Goal: Information Seeking & Learning: Learn about a topic

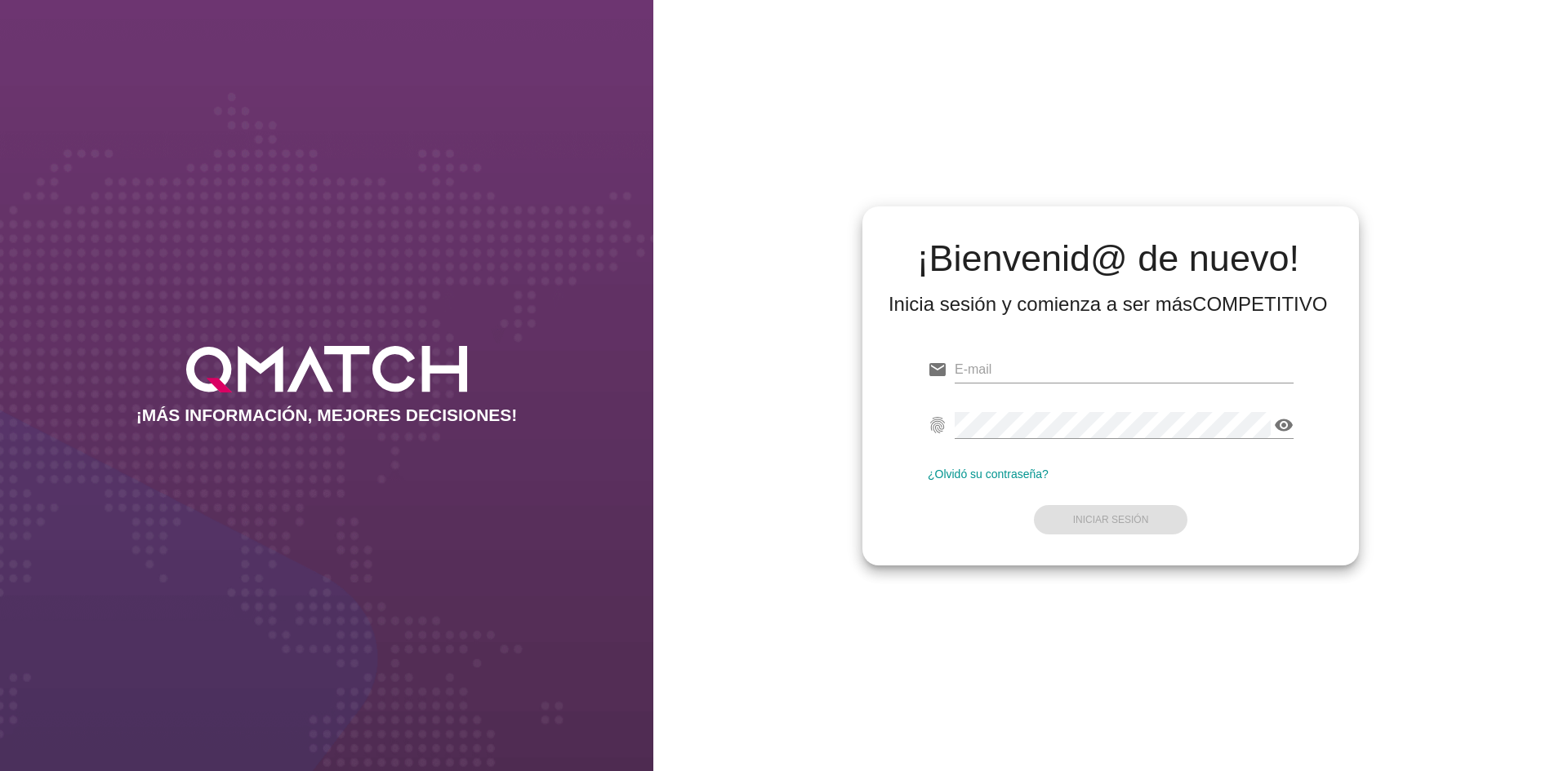
type input "test@test.walmart.com"
click at [1200, 504] on form "email test@test.walmart.com fingerprint visibility ¿Olvidó su contraseña? Inici…" at bounding box center [1111, 443] width 366 height 192
click at [1138, 510] on button "Iniciar Sesión" at bounding box center [1111, 520] width 154 height 30
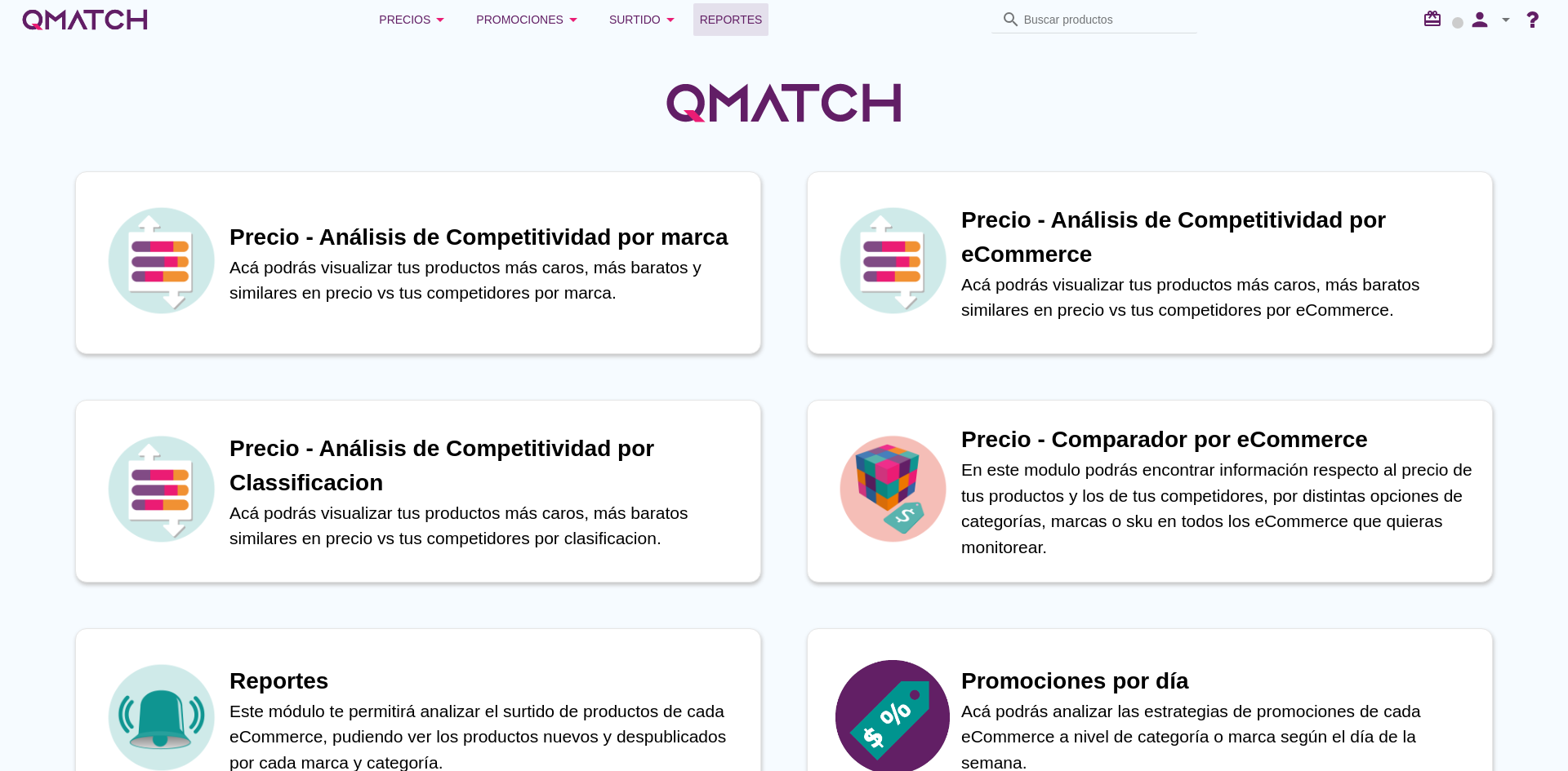
click at [754, 19] on span "Reportes" at bounding box center [731, 20] width 63 height 20
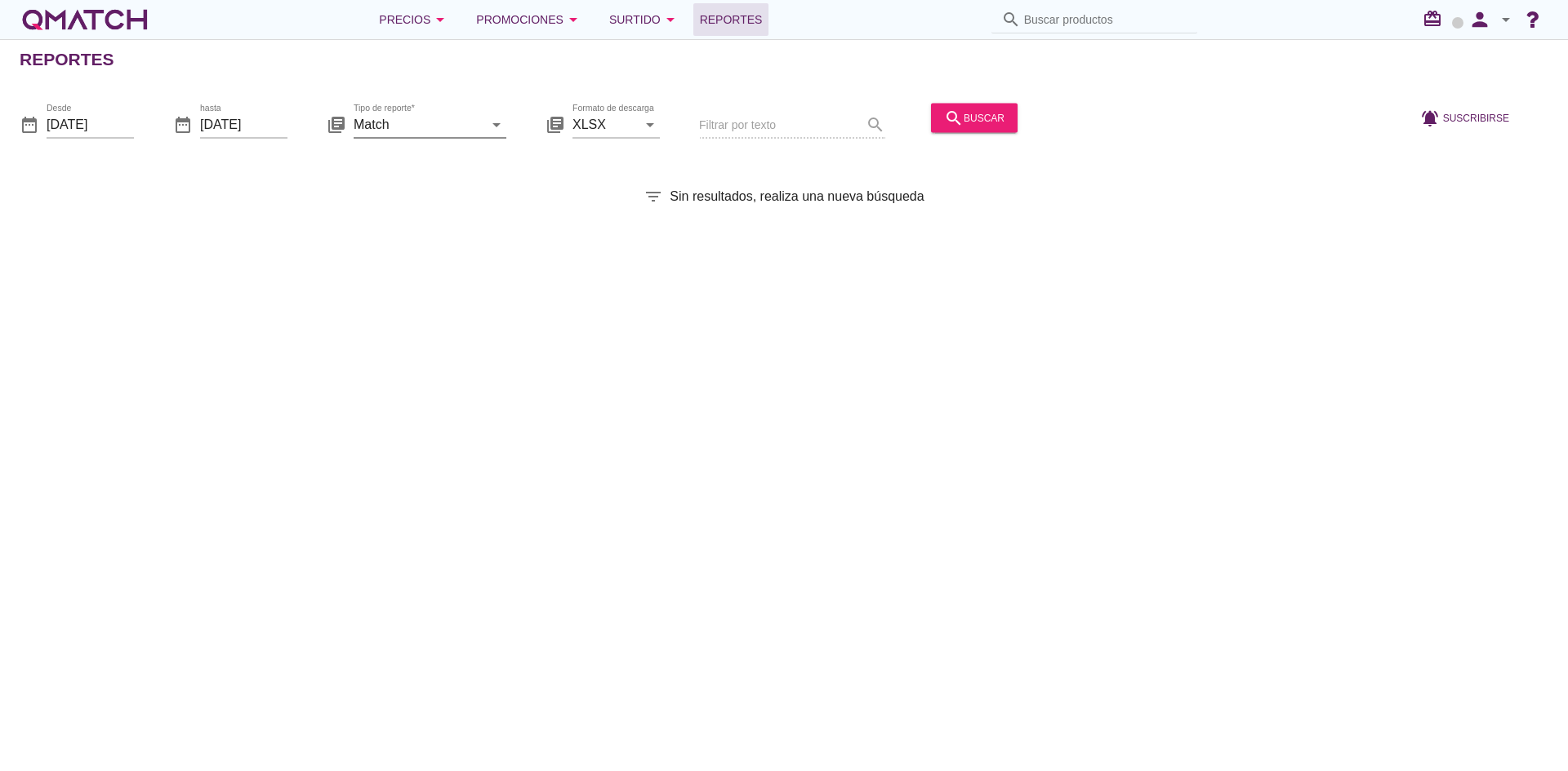
click at [444, 126] on input "Match" at bounding box center [418, 123] width 130 height 26
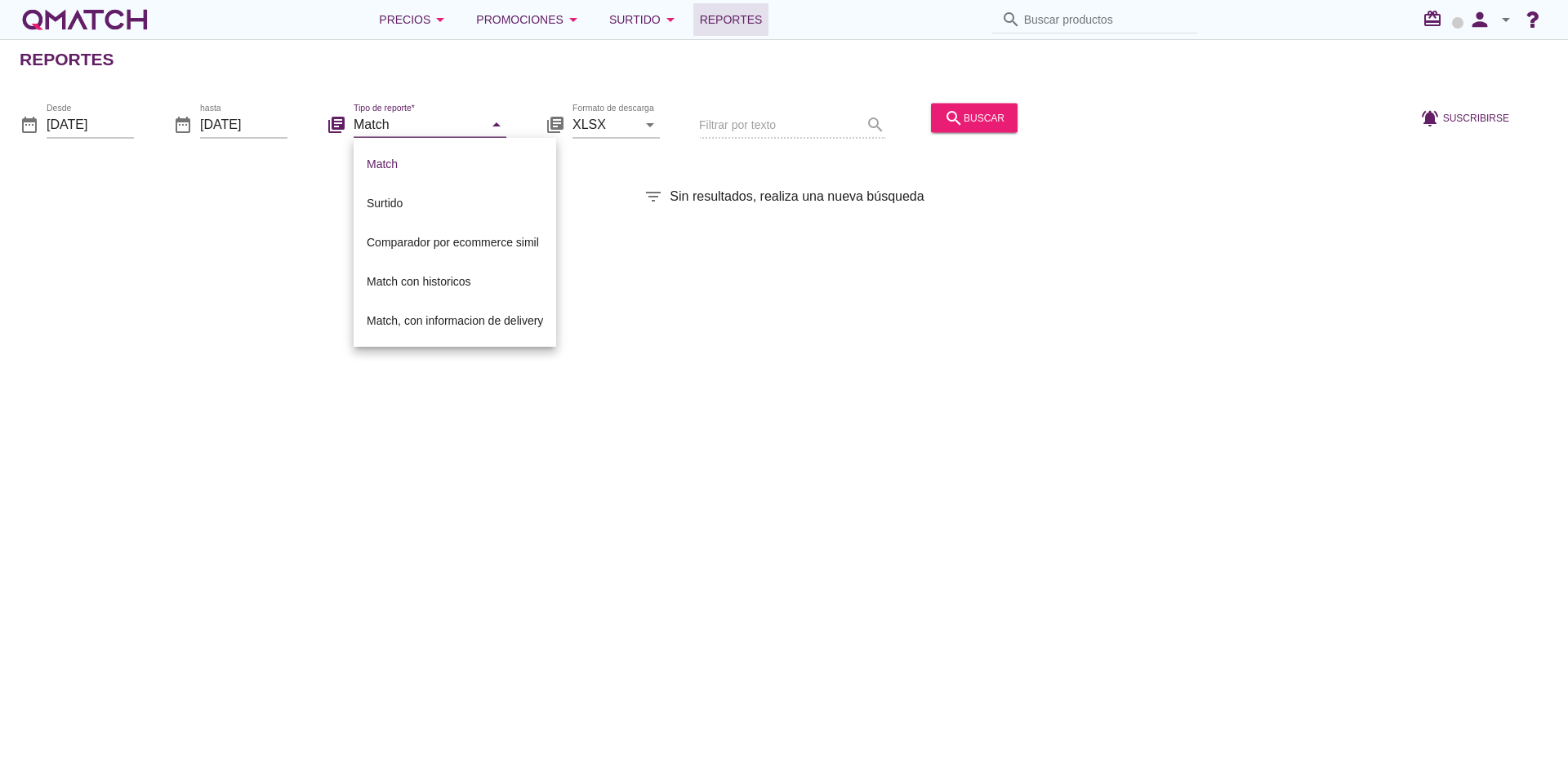
click at [669, 322] on div "Reportes date_range Desde 2025-10-01 date_range hasta 2025-10-09 library_books …" at bounding box center [784, 405] width 1568 height 733
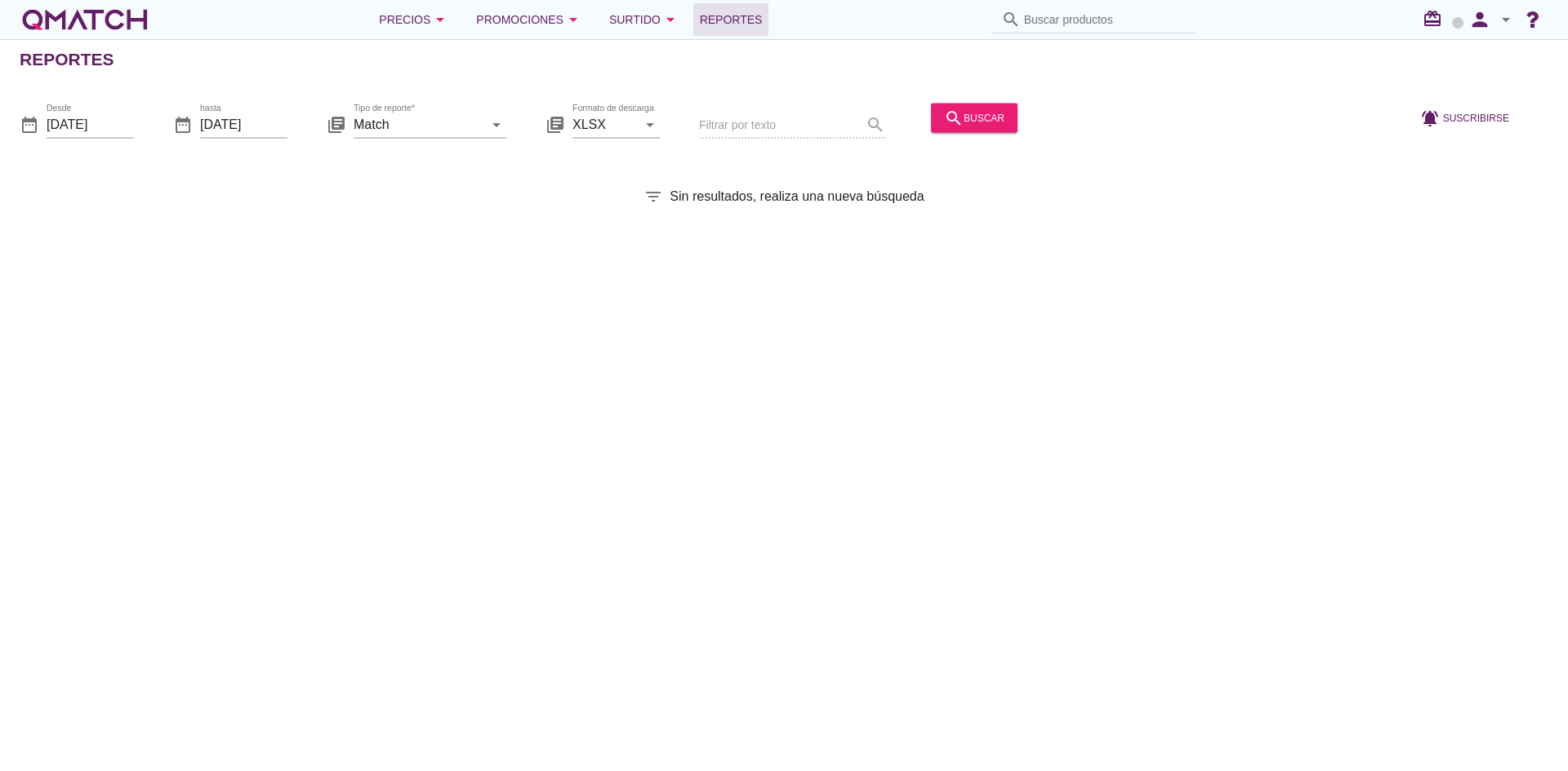
click at [963, 135] on div "search buscar" at bounding box center [974, 126] width 99 height 55
click at [970, 125] on div "search buscar" at bounding box center [975, 117] width 61 height 20
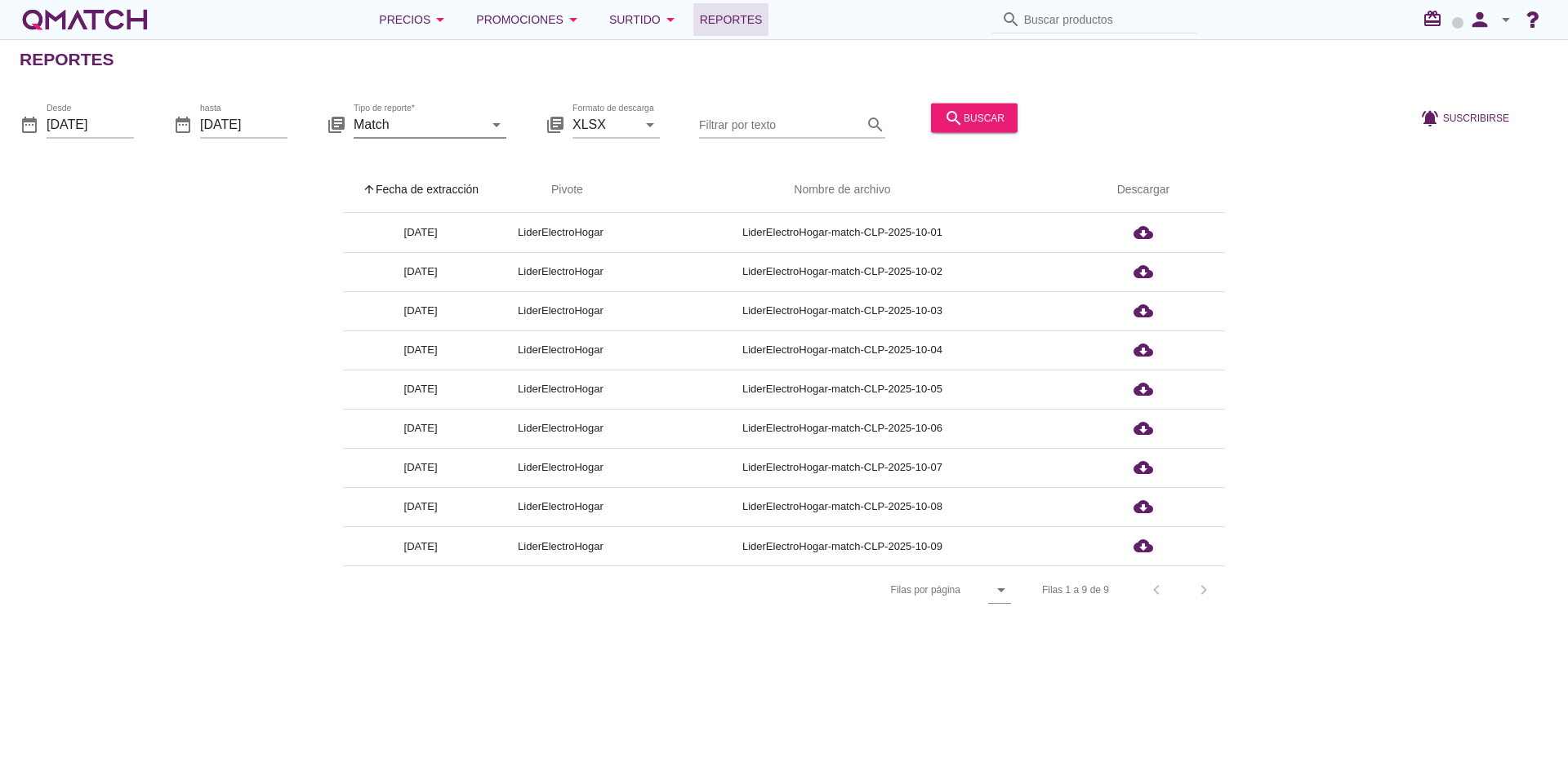
click at [502, 127] on icon "arrow_drop_down" at bounding box center [497, 124] width 20 height 20
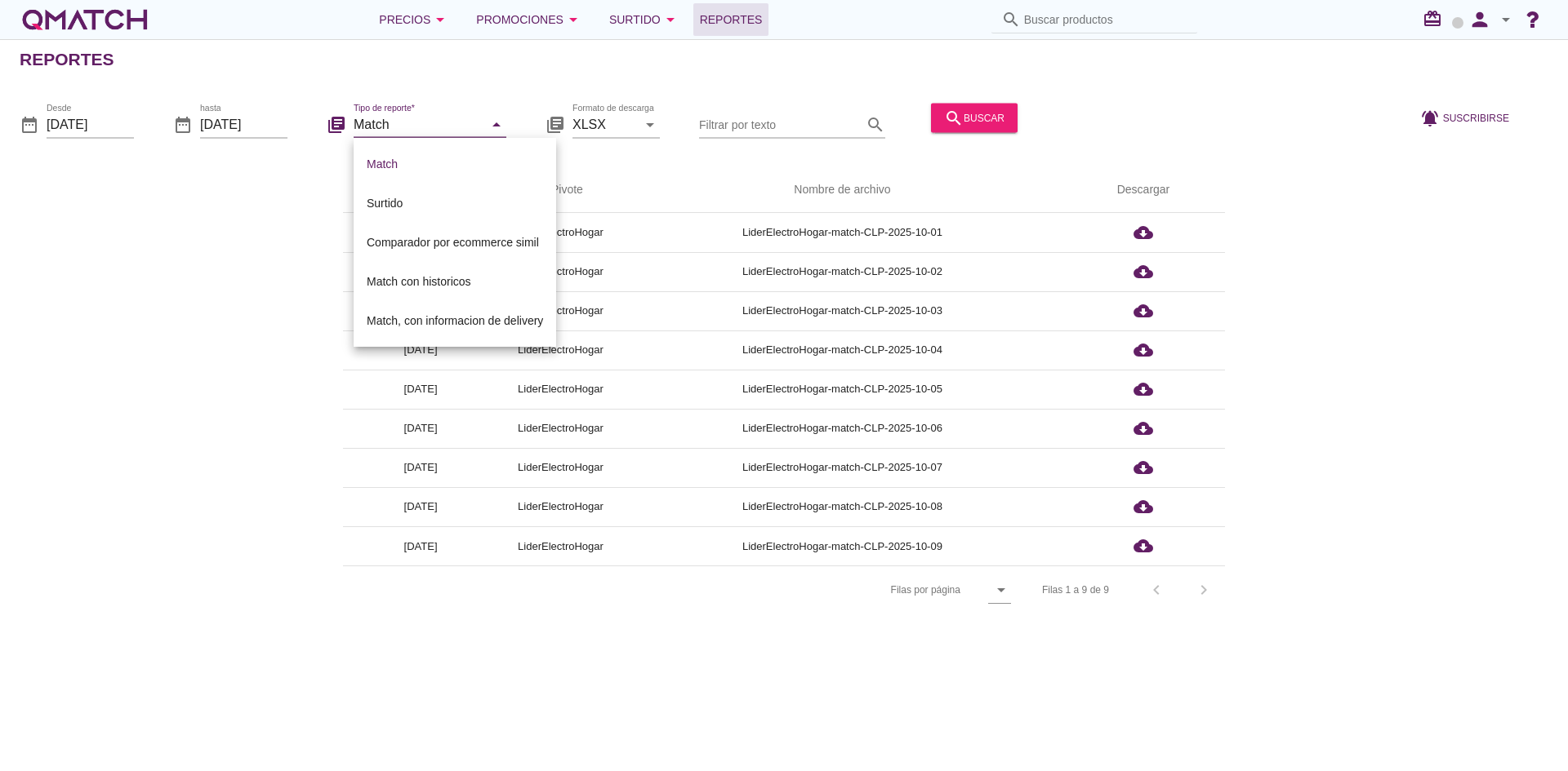
drag, startPoint x: 502, startPoint y: 127, endPoint x: 599, endPoint y: 106, distance: 99.2
click at [502, 127] on icon "arrow_drop_down" at bounding box center [497, 124] width 20 height 20
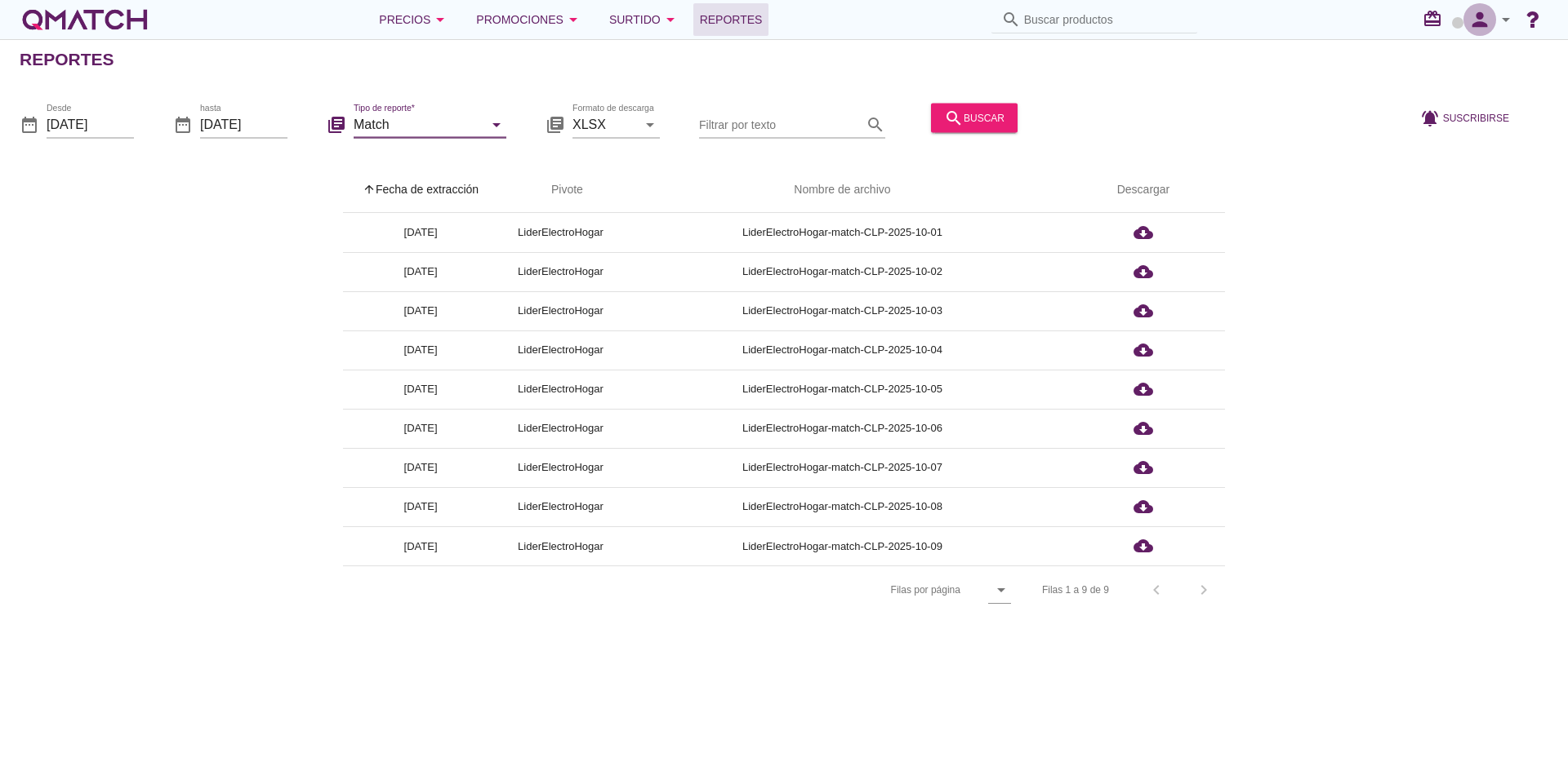
click at [1483, 29] on icon "person" at bounding box center [1479, 20] width 33 height 23
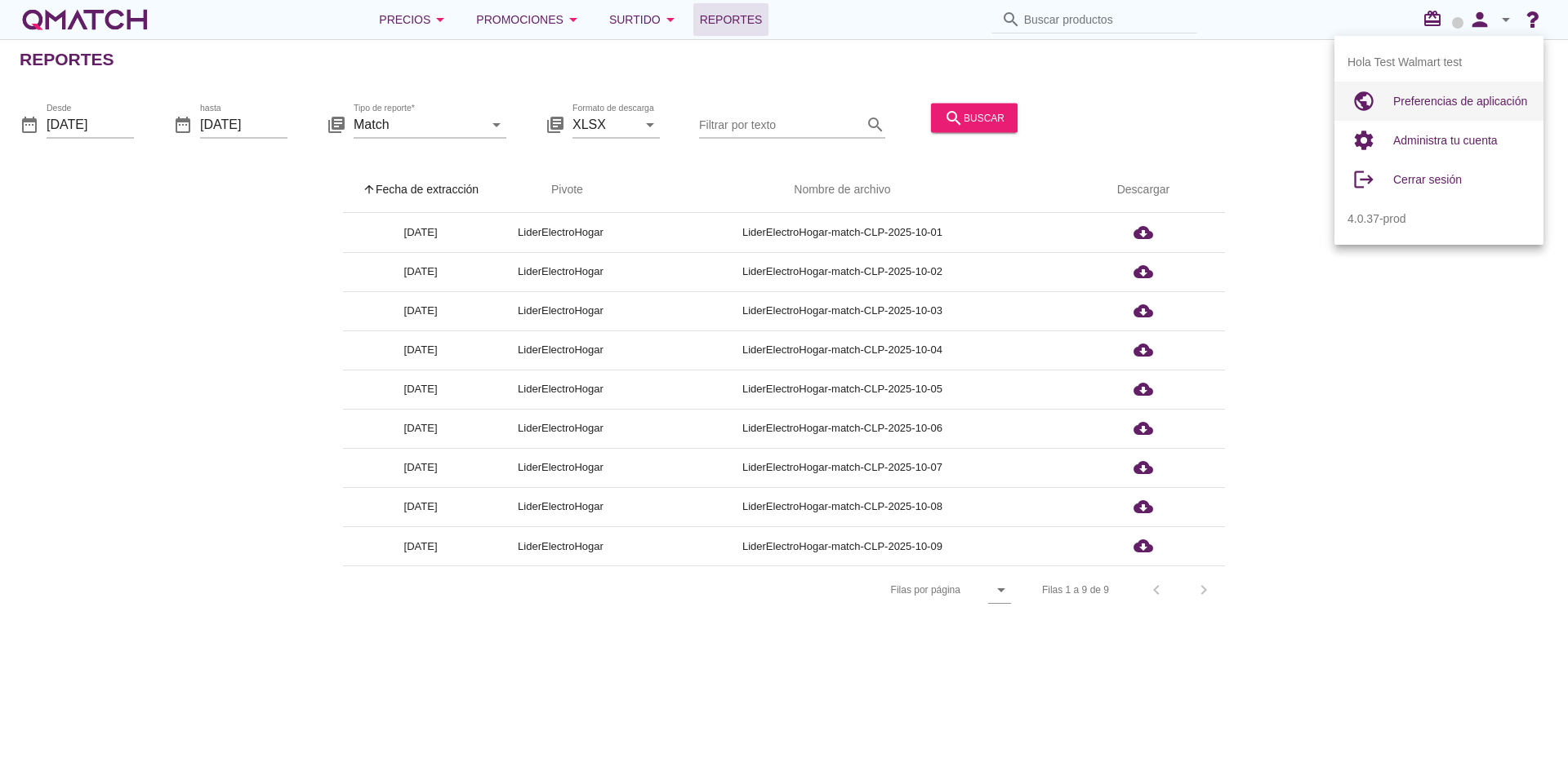
click at [1441, 95] on span "Preferencias de aplicación" at bounding box center [1461, 101] width 134 height 13
radio input "true"
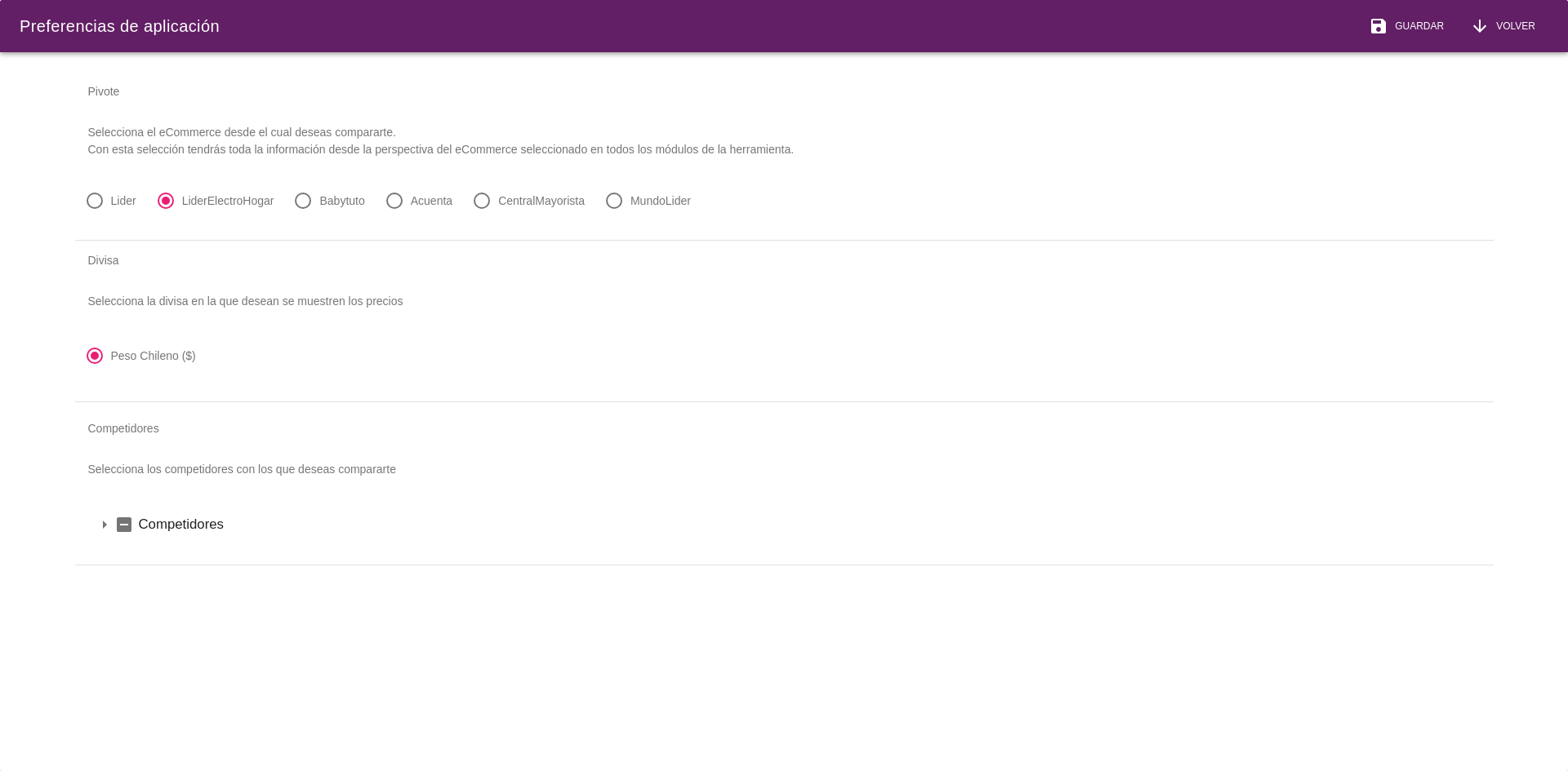
click at [125, 198] on label "Lider" at bounding box center [124, 200] width 25 height 16
radio input "true"
click at [1370, 17] on icon "save" at bounding box center [1378, 26] width 20 height 20
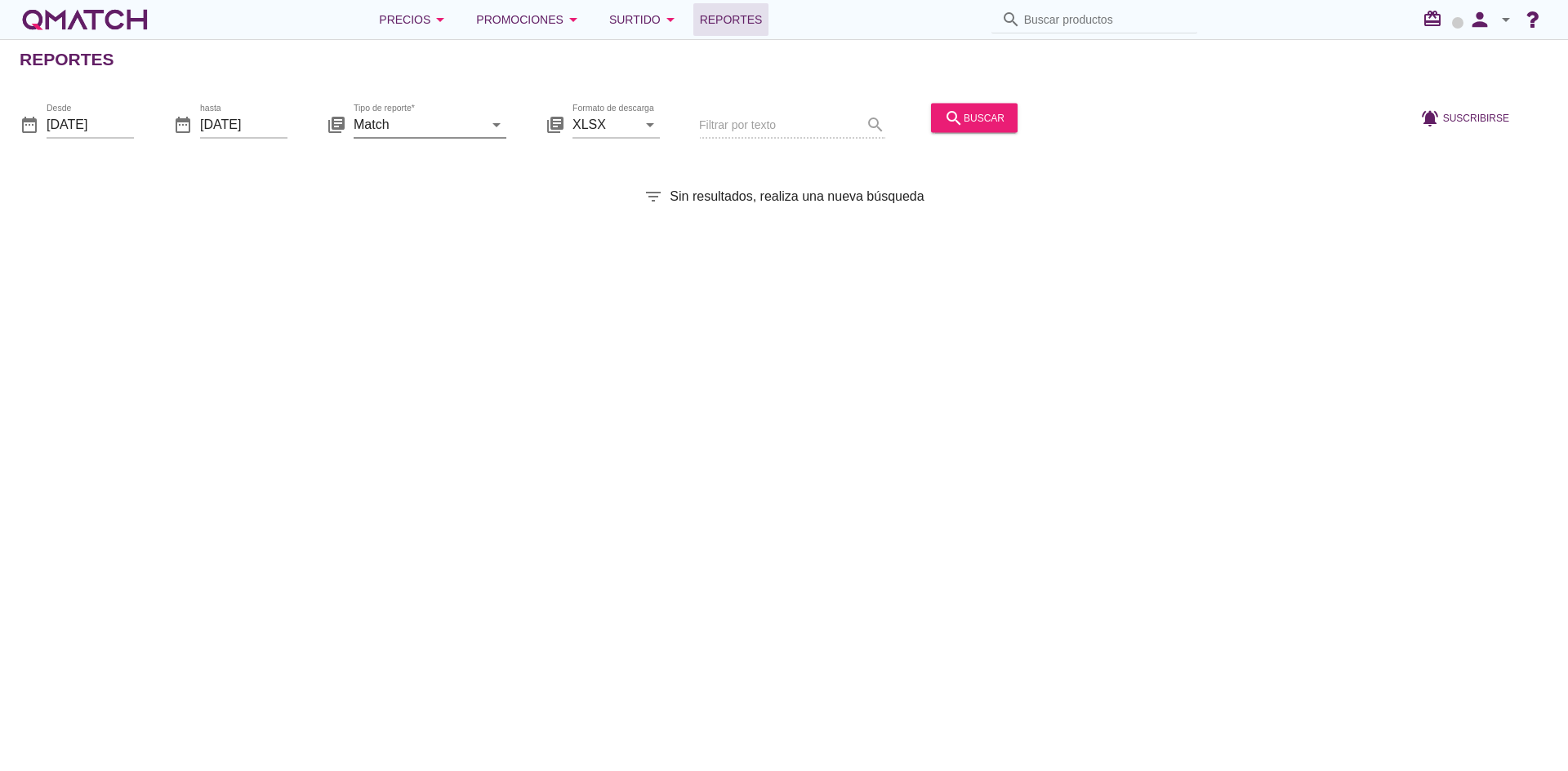
click at [482, 126] on input "Match" at bounding box center [418, 123] width 130 height 26
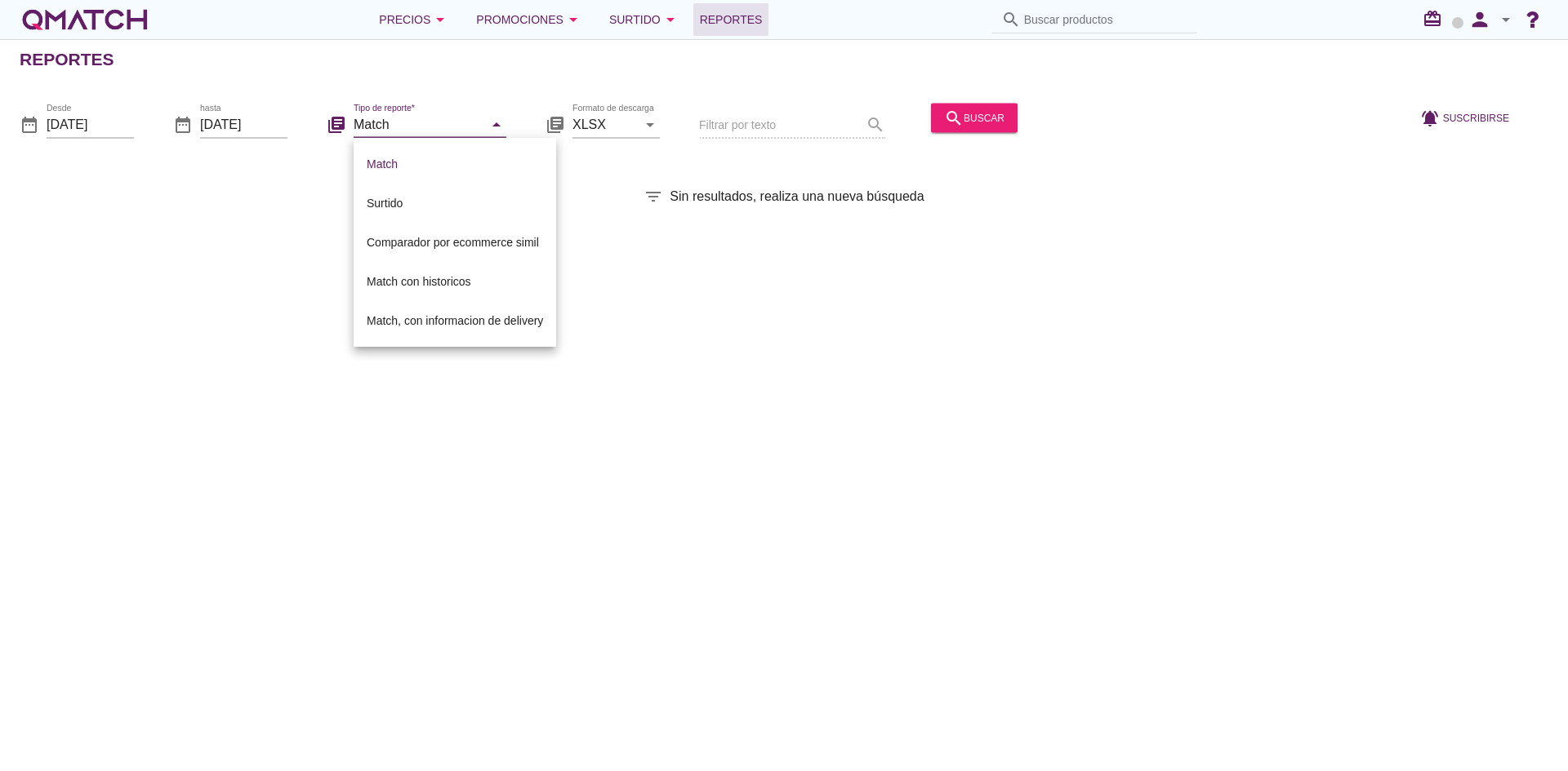
click at [482, 126] on input "Match" at bounding box center [418, 123] width 130 height 26
click at [965, 116] on div "search buscar" at bounding box center [975, 117] width 61 height 20
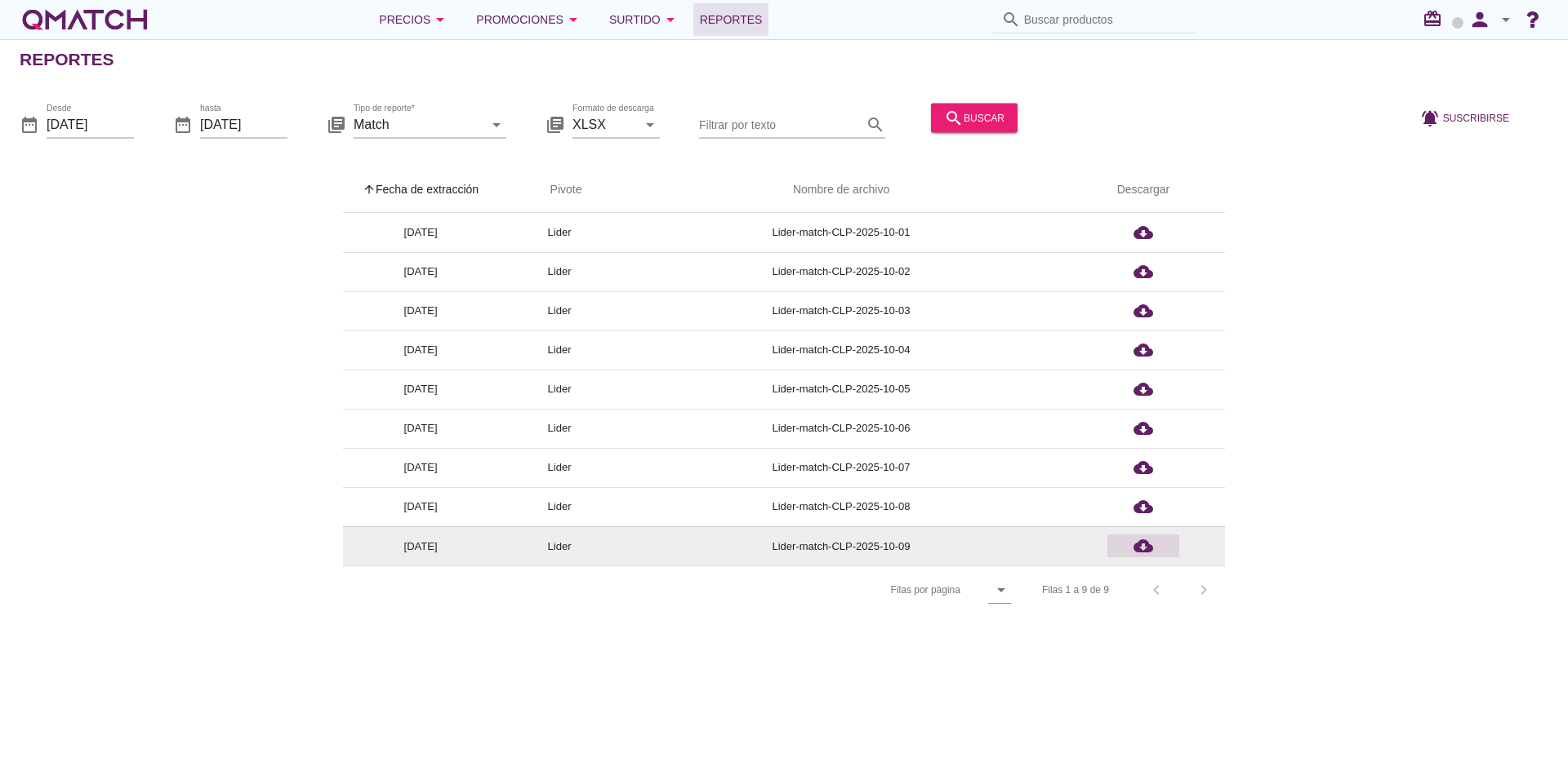
click at [1138, 552] on icon "cloud_download" at bounding box center [1144, 546] width 20 height 20
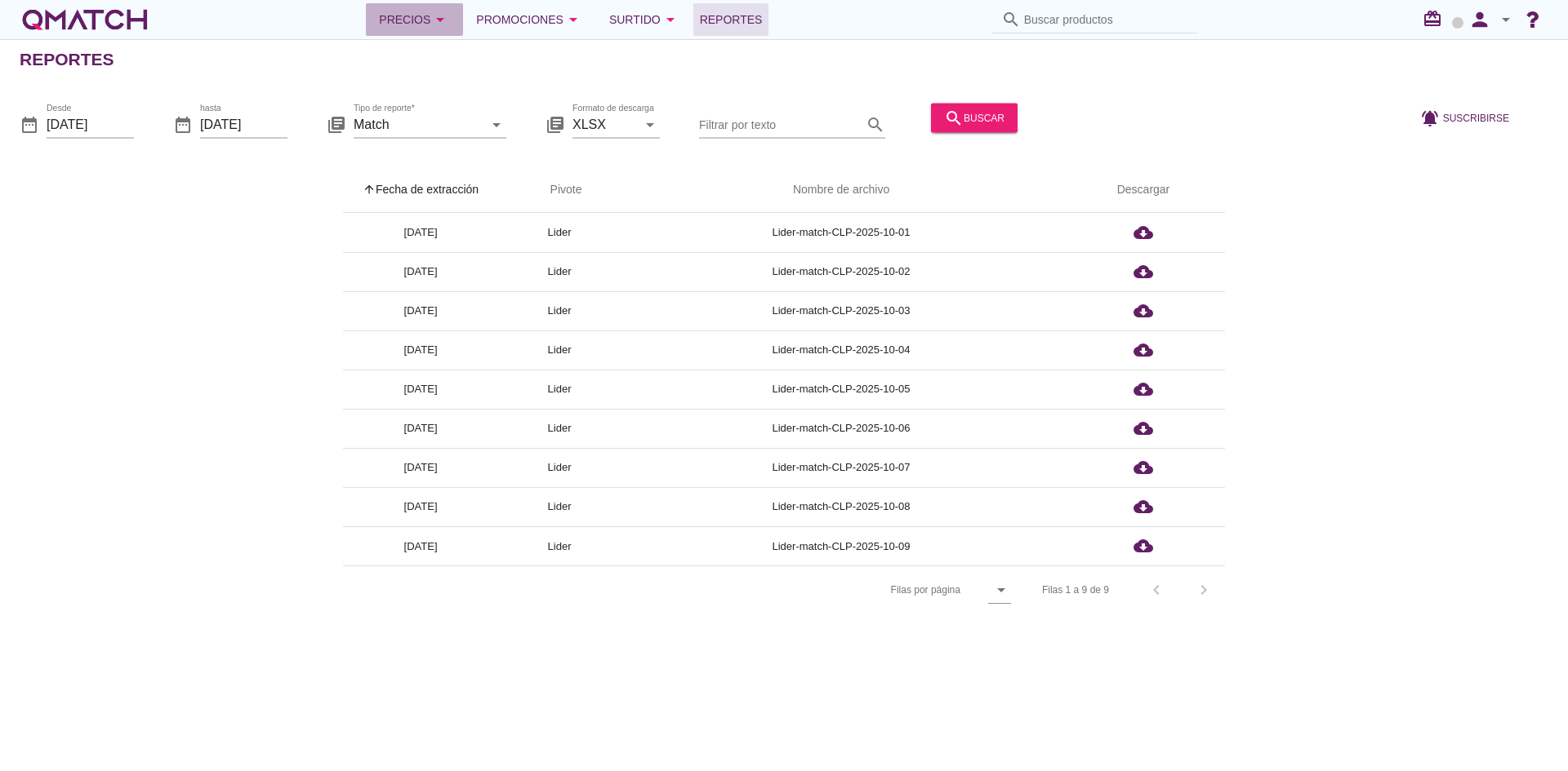
click at [418, 27] on div "Precios arrow_drop_down" at bounding box center [413, 20] width 71 height 20
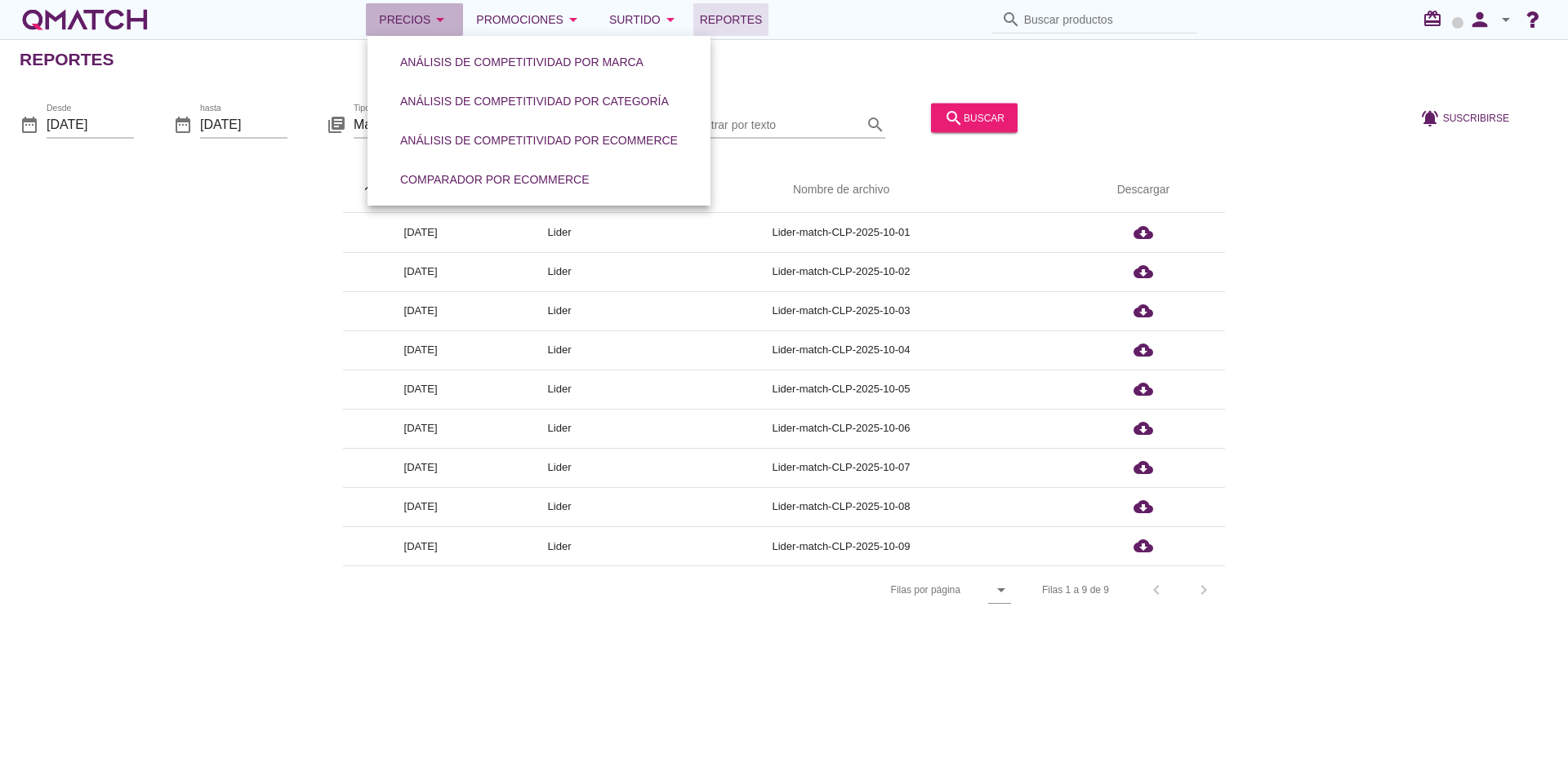
click at [394, 18] on div "Precios arrow_drop_down" at bounding box center [413, 20] width 71 height 20
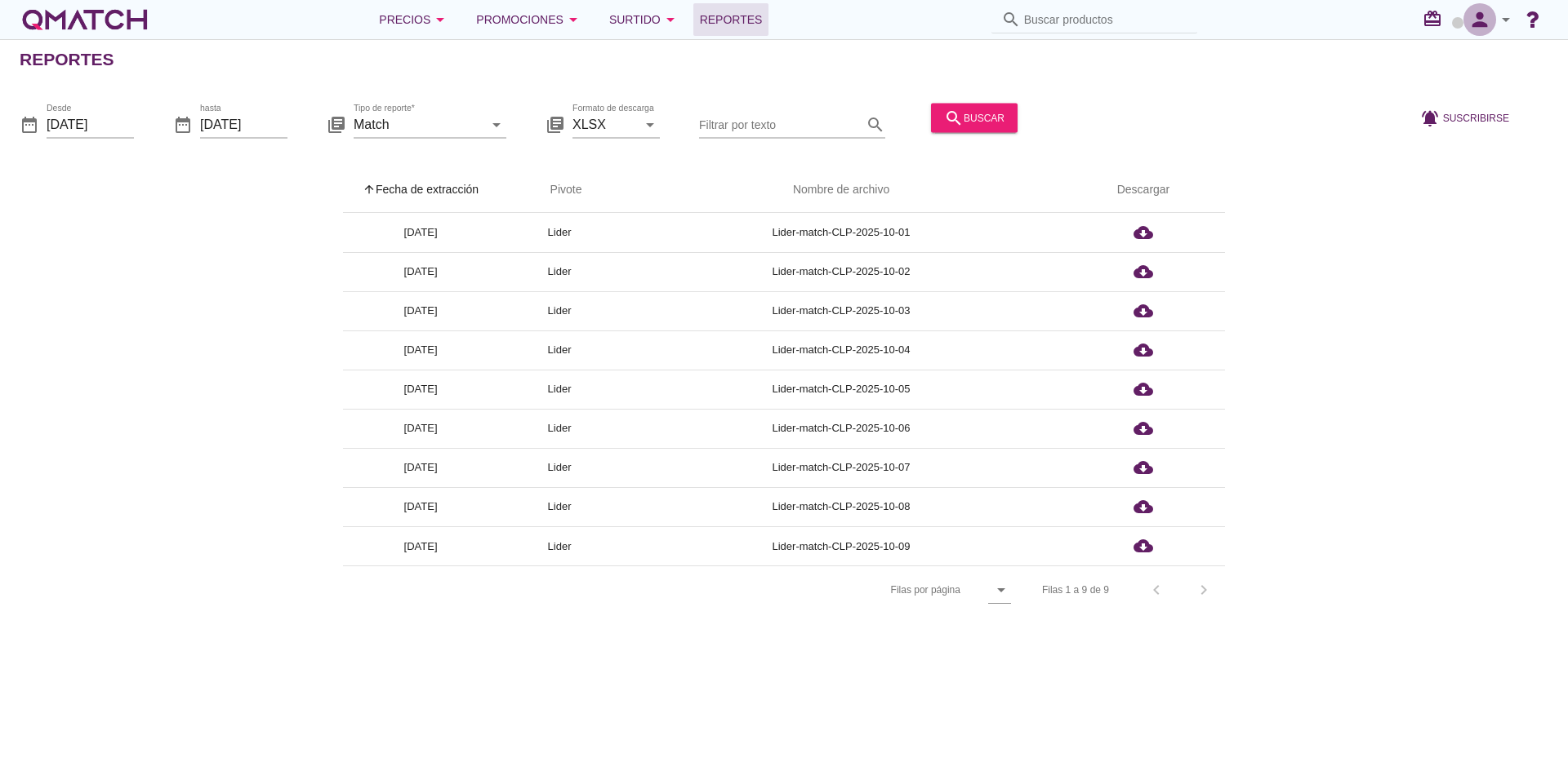
click at [1488, 20] on icon "person" at bounding box center [1479, 20] width 33 height 23
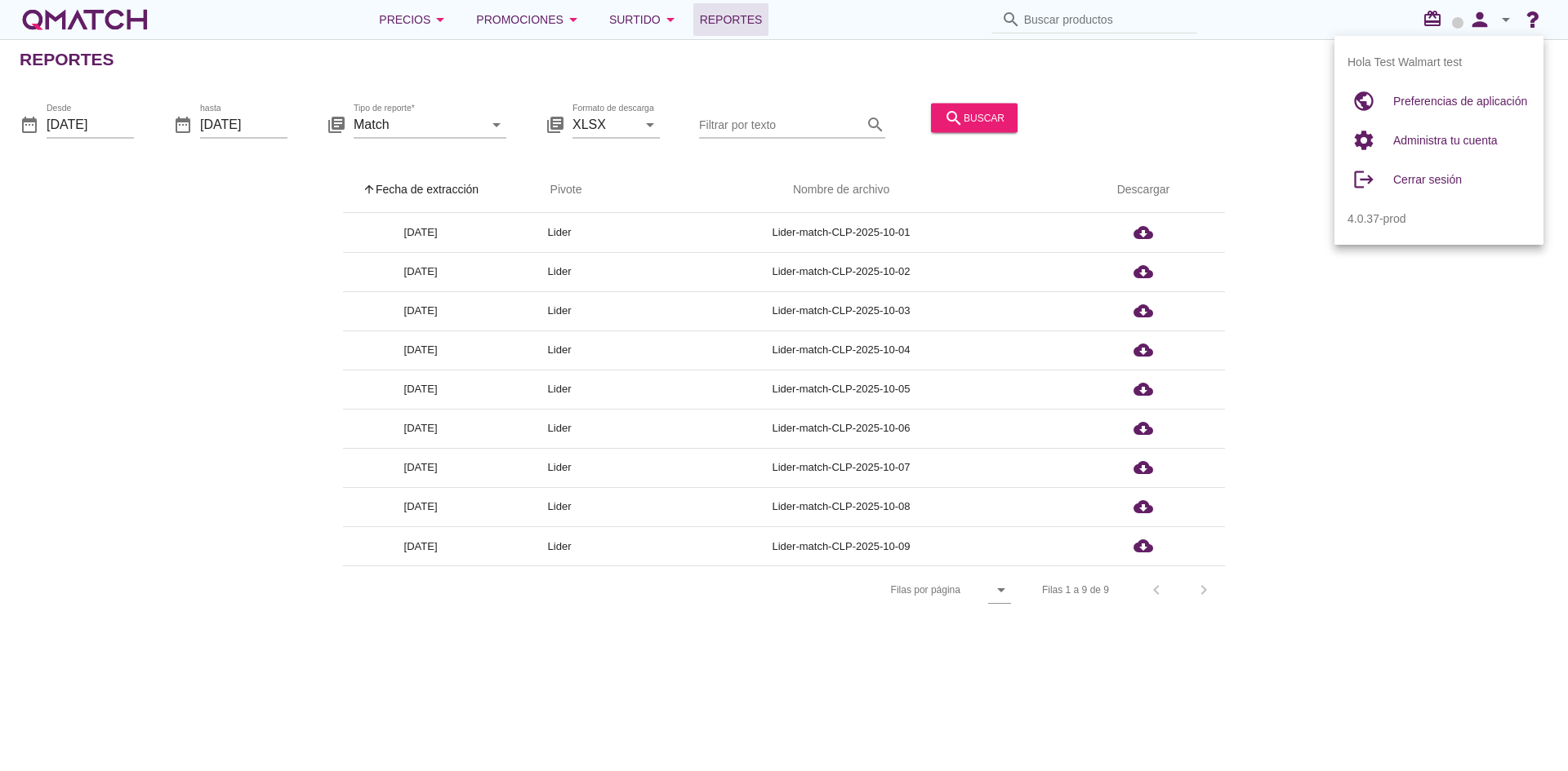
click at [1388, 102] on div "public" at bounding box center [1370, 101] width 46 height 33
radio input "true"
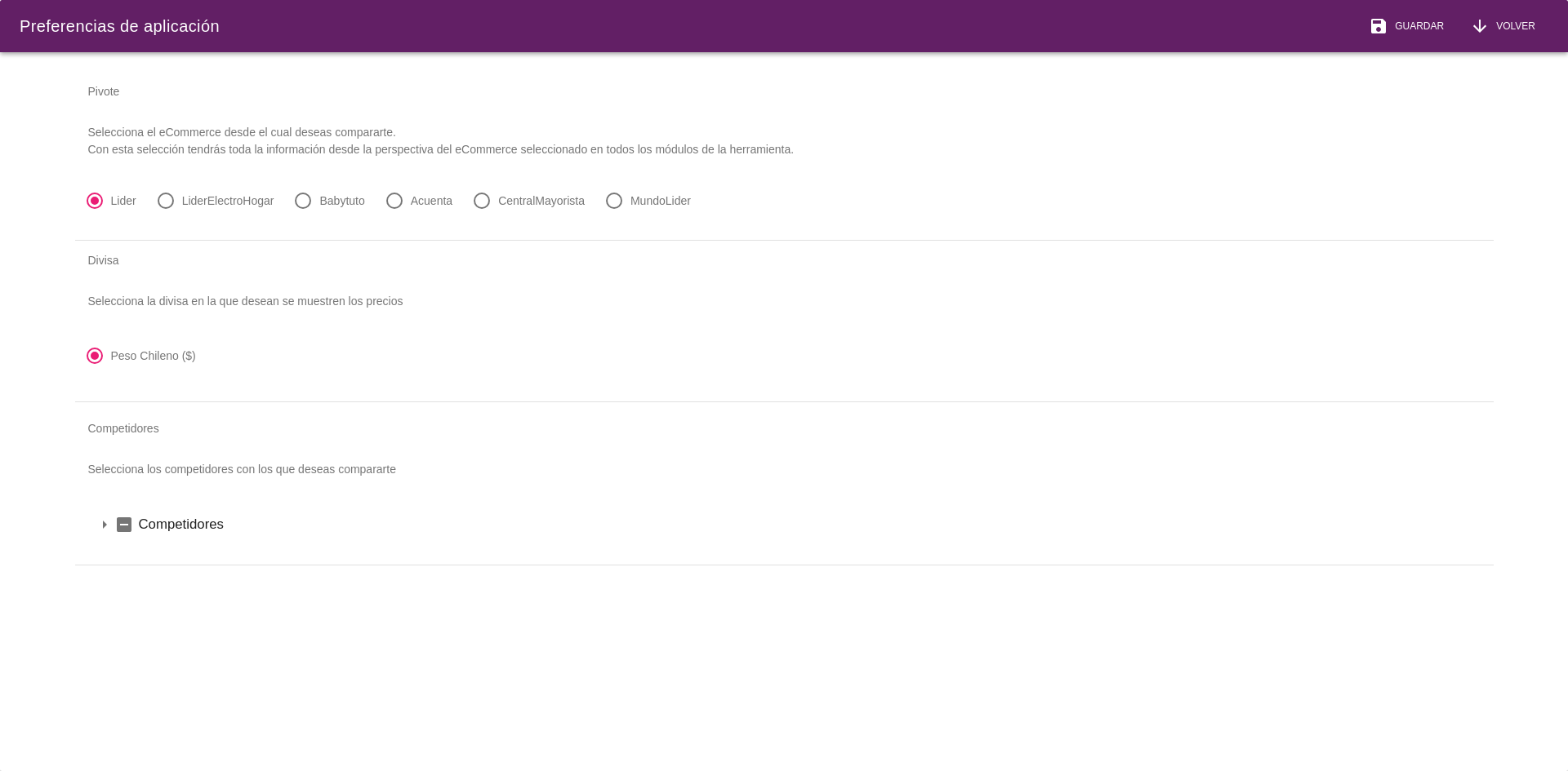
click at [216, 197] on label "LiderElectroHogar" at bounding box center [227, 200] width 92 height 16
radio input "false"
radio input "true"
click at [1415, 33] on div "save Guardar" at bounding box center [1406, 26] width 75 height 20
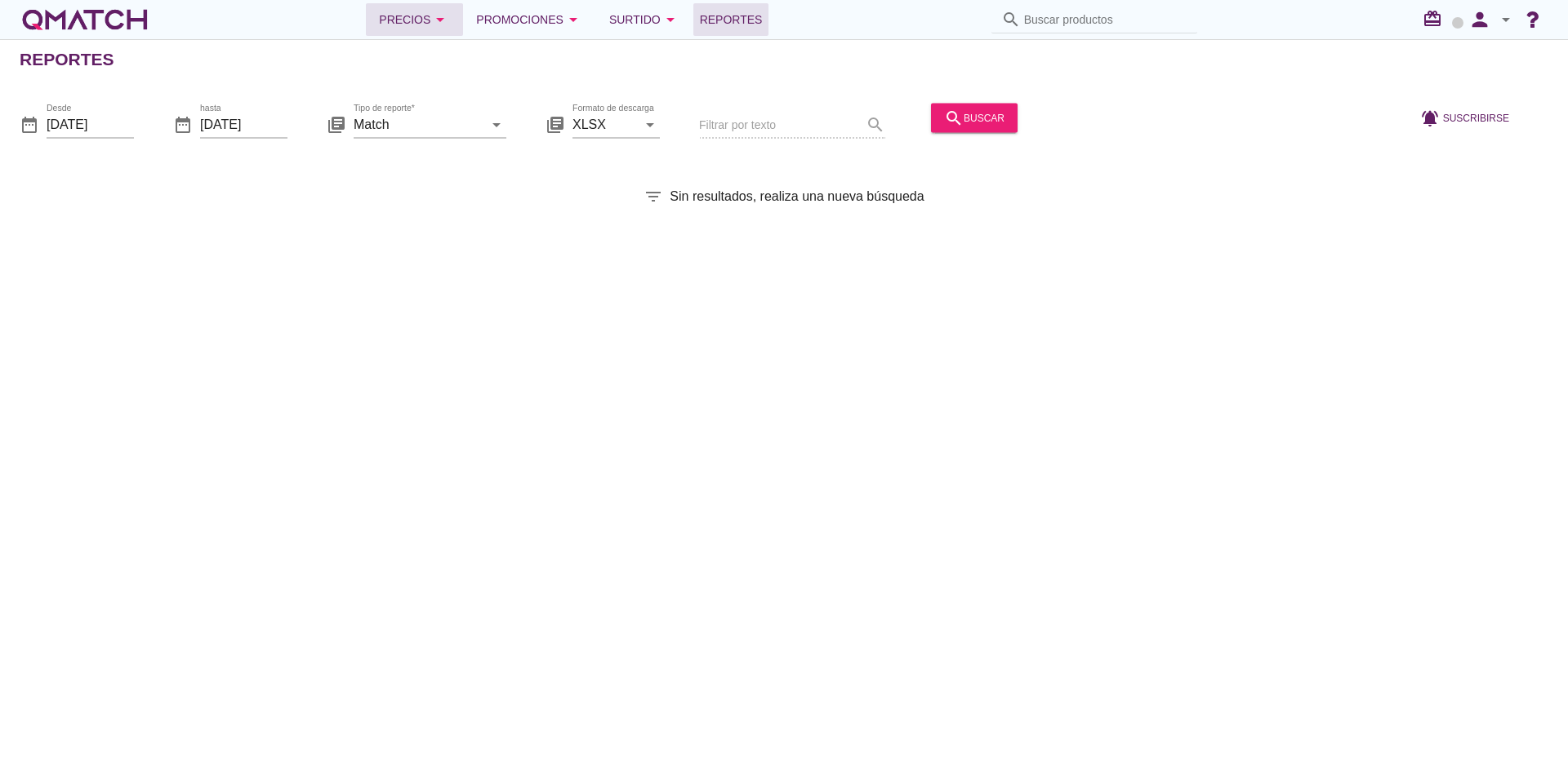
click at [438, 30] on button "Precios arrow_drop_down" at bounding box center [414, 20] width 98 height 33
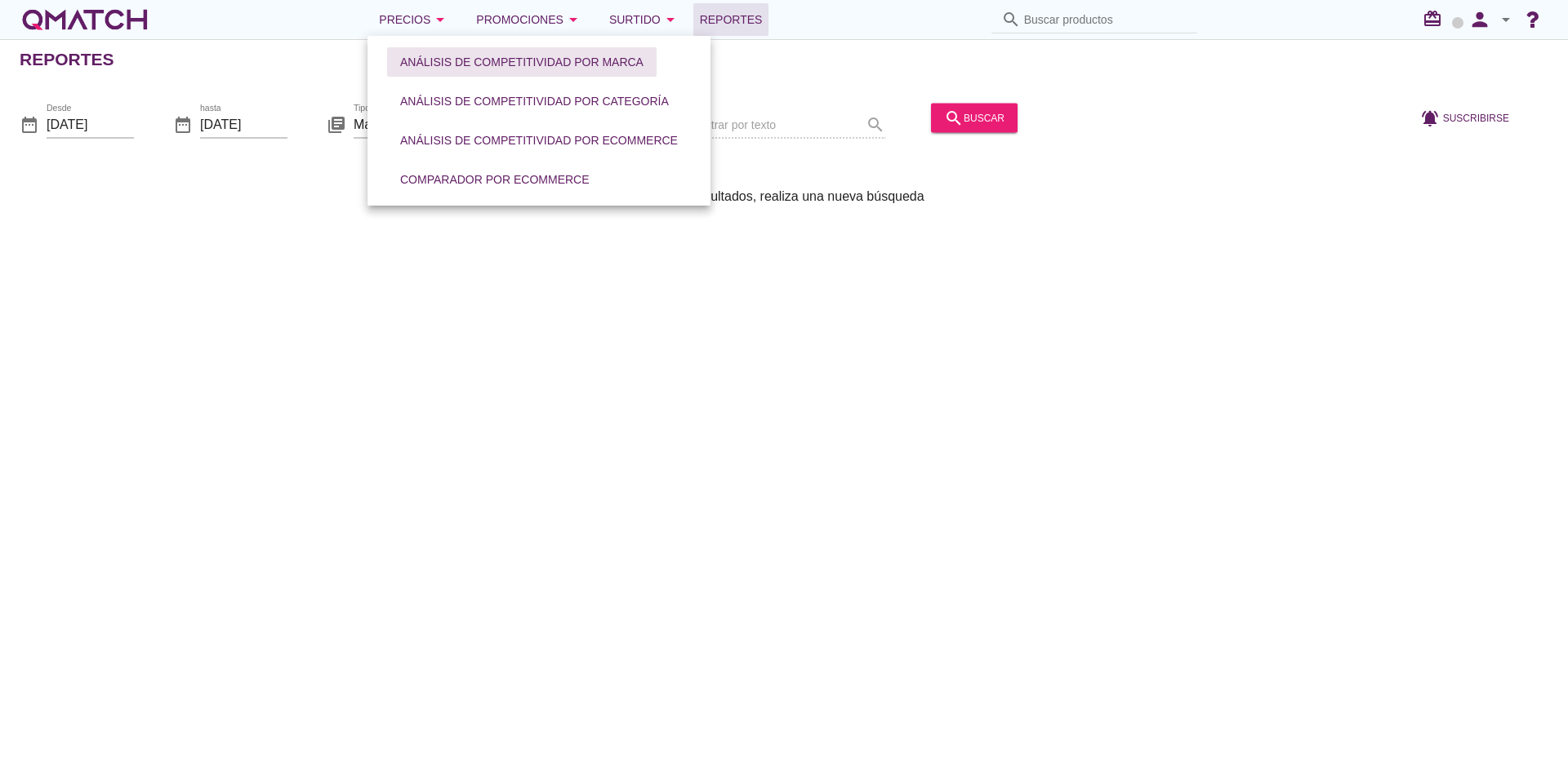
click at [542, 70] on div "Análisis de competitividad por marca" at bounding box center [522, 62] width 243 height 17
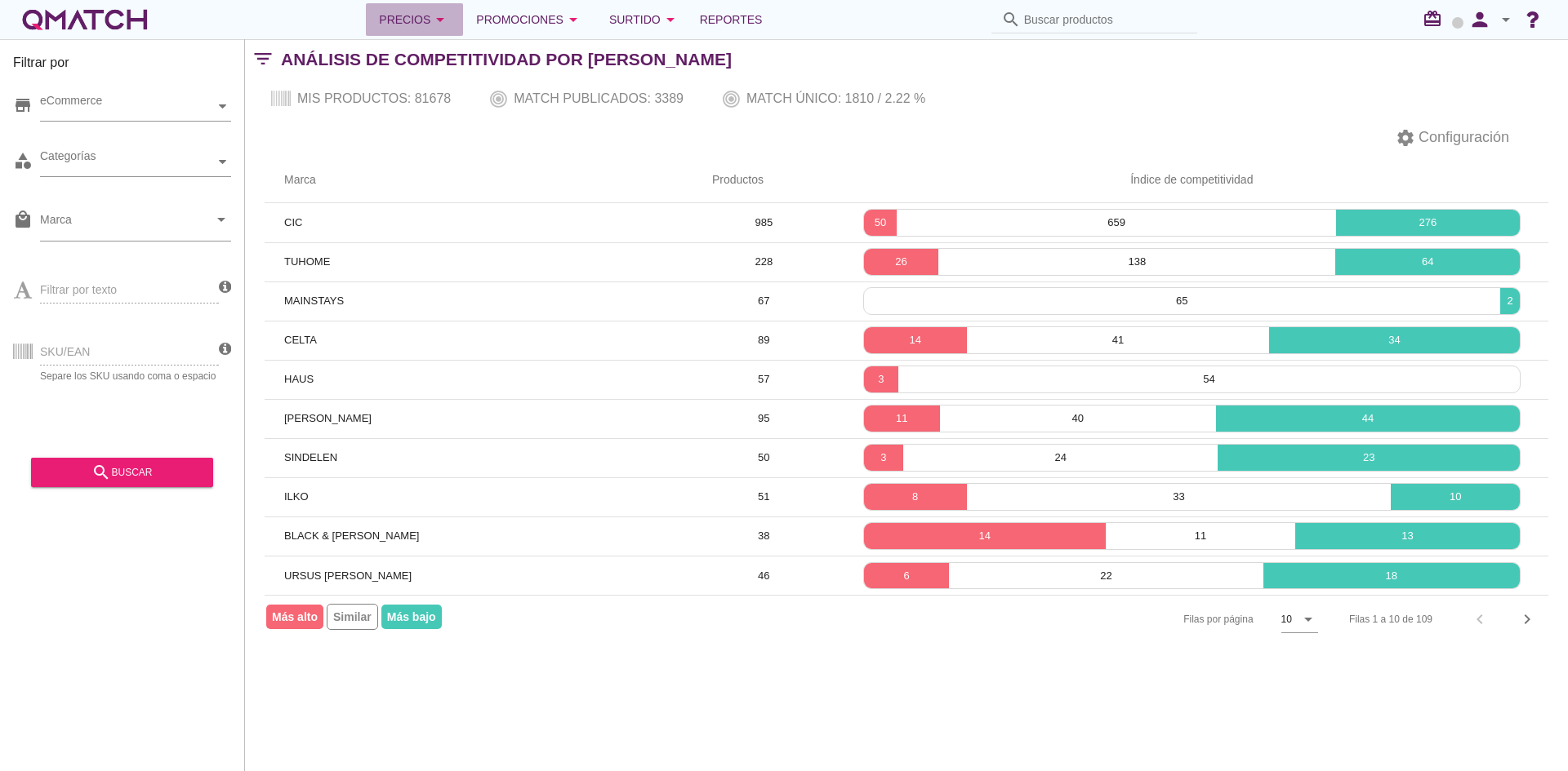
click at [442, 25] on icon "arrow_drop_down" at bounding box center [440, 20] width 20 height 20
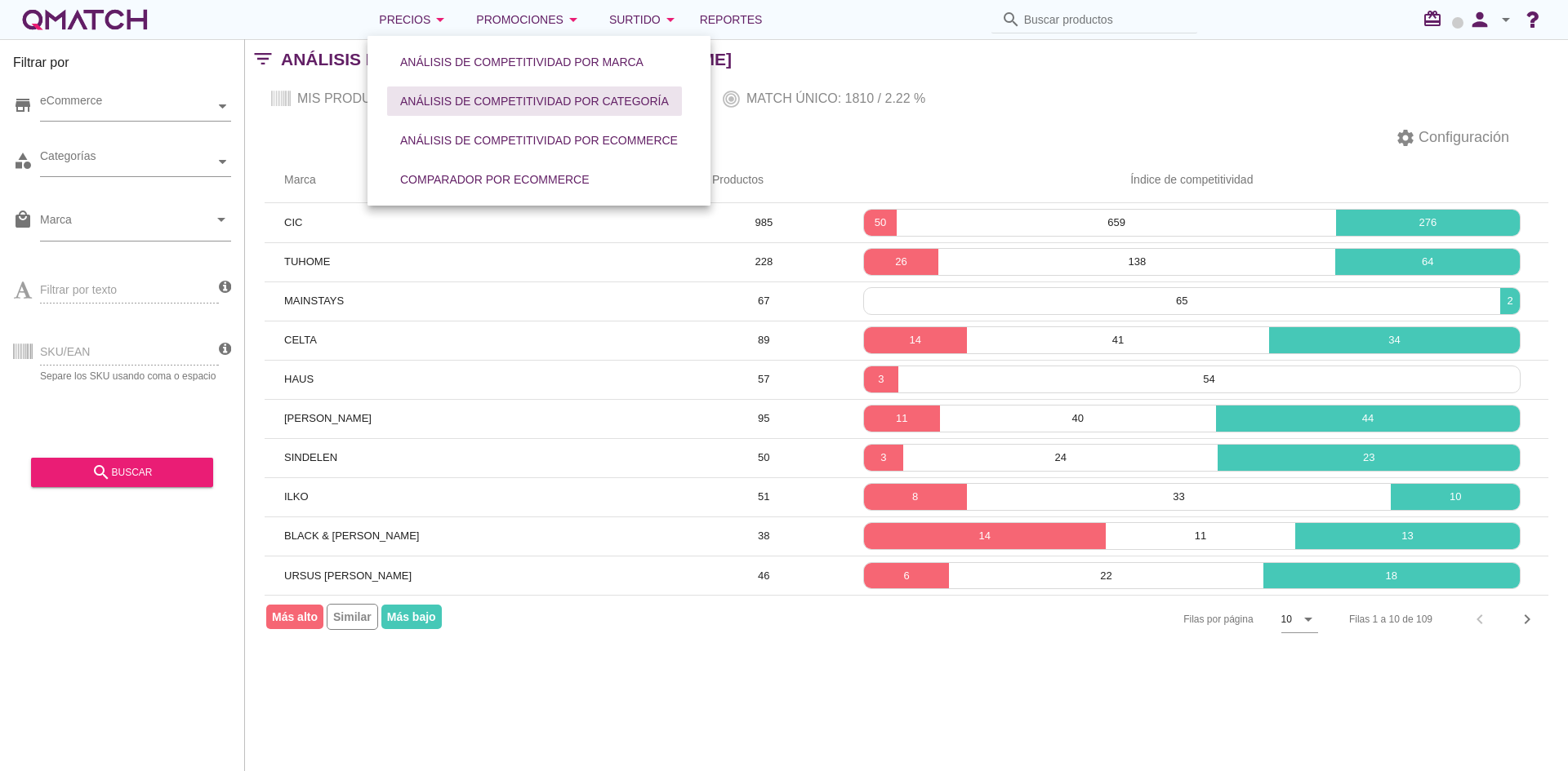
click at [440, 96] on div "Análisis de competitividad por categoría" at bounding box center [534, 101] width 268 height 17
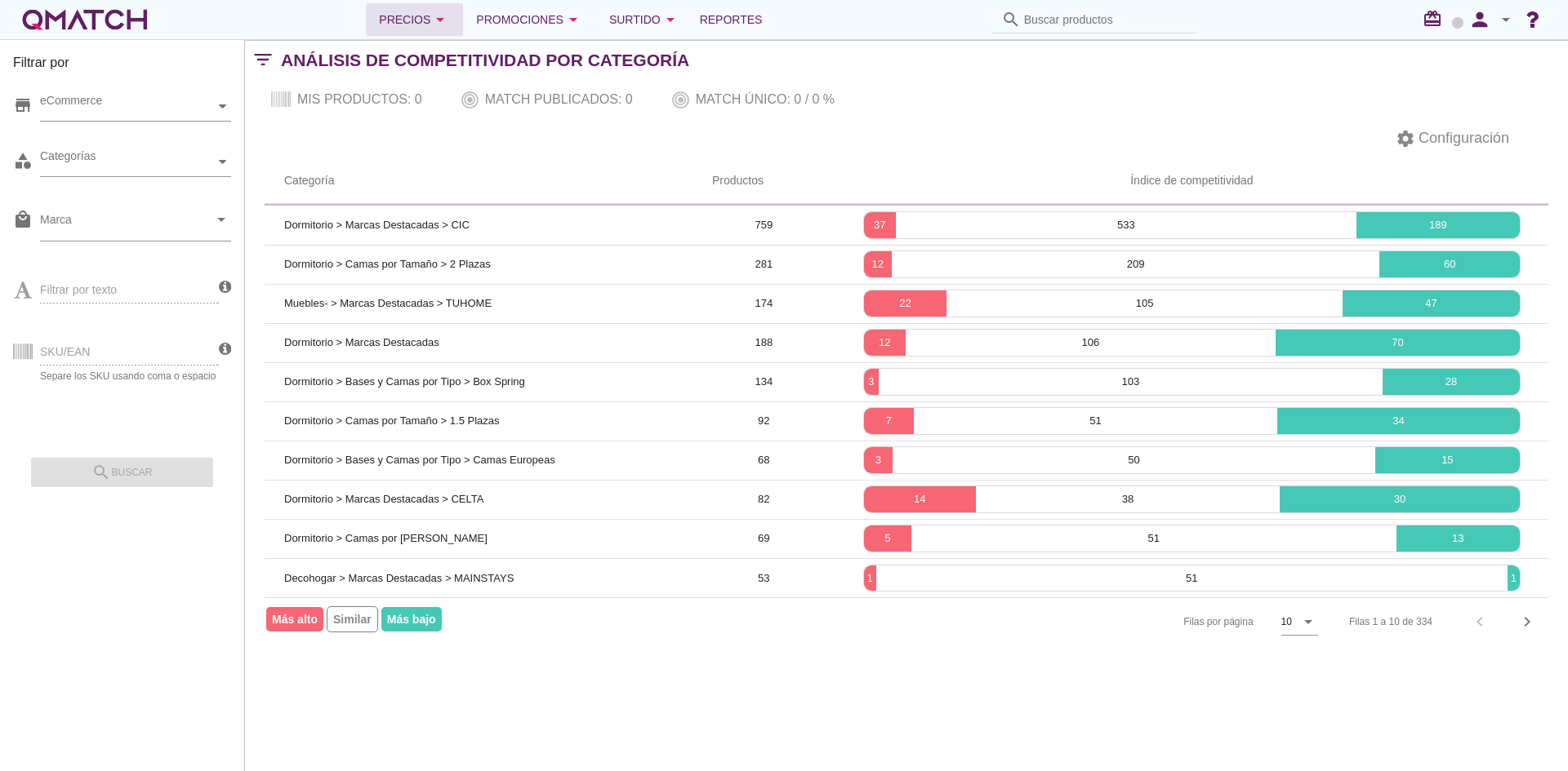
click at [415, 24] on div "Precios arrow_drop_down" at bounding box center [413, 20] width 71 height 20
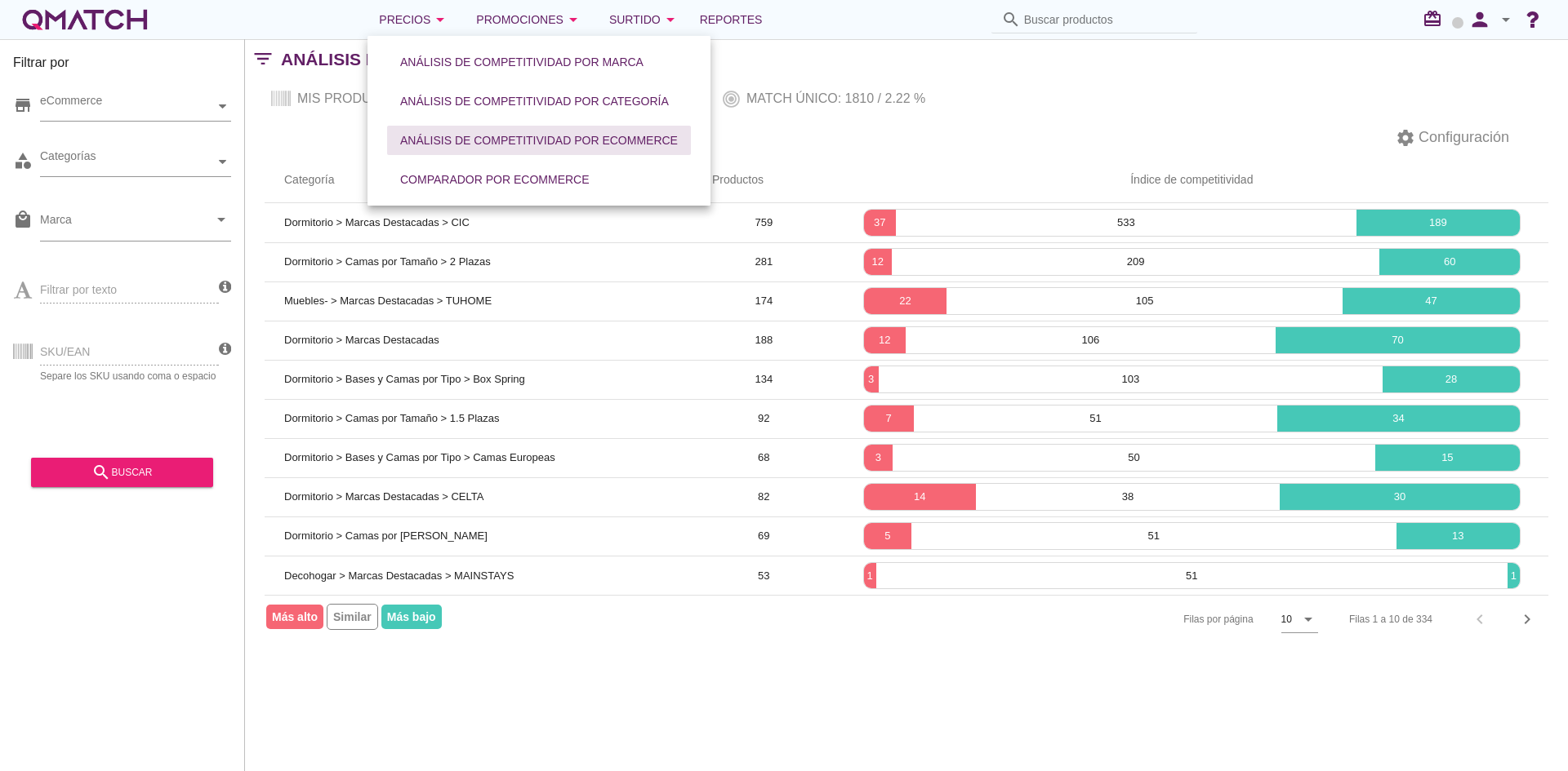
click at [422, 135] on div "Análisis de competitividad por eCommerce" at bounding box center [539, 140] width 277 height 17
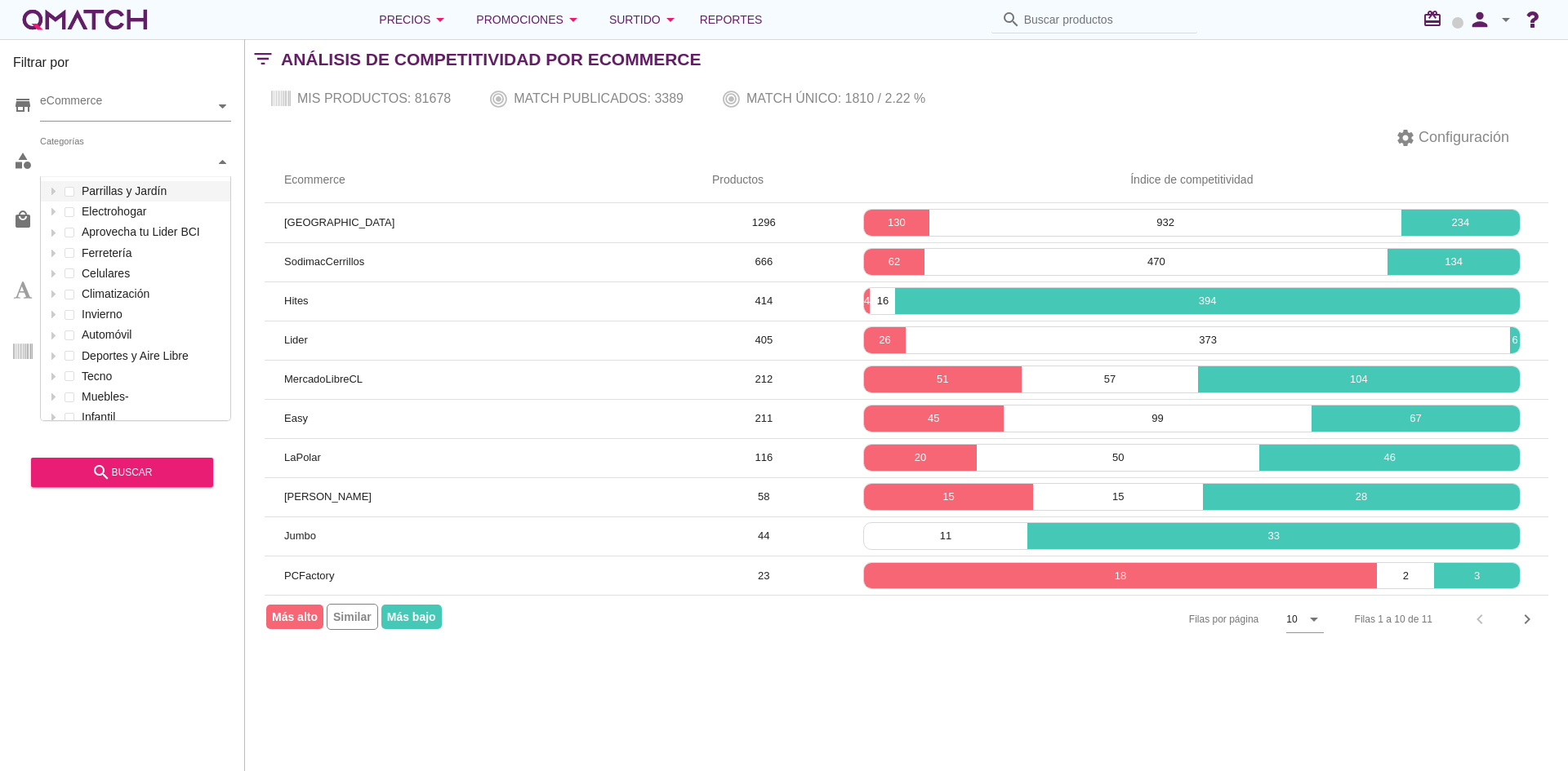
click at [176, 164] on div "Categorías" at bounding box center [127, 162] width 175 height 17
click at [1470, 23] on icon "person" at bounding box center [1479, 20] width 33 height 23
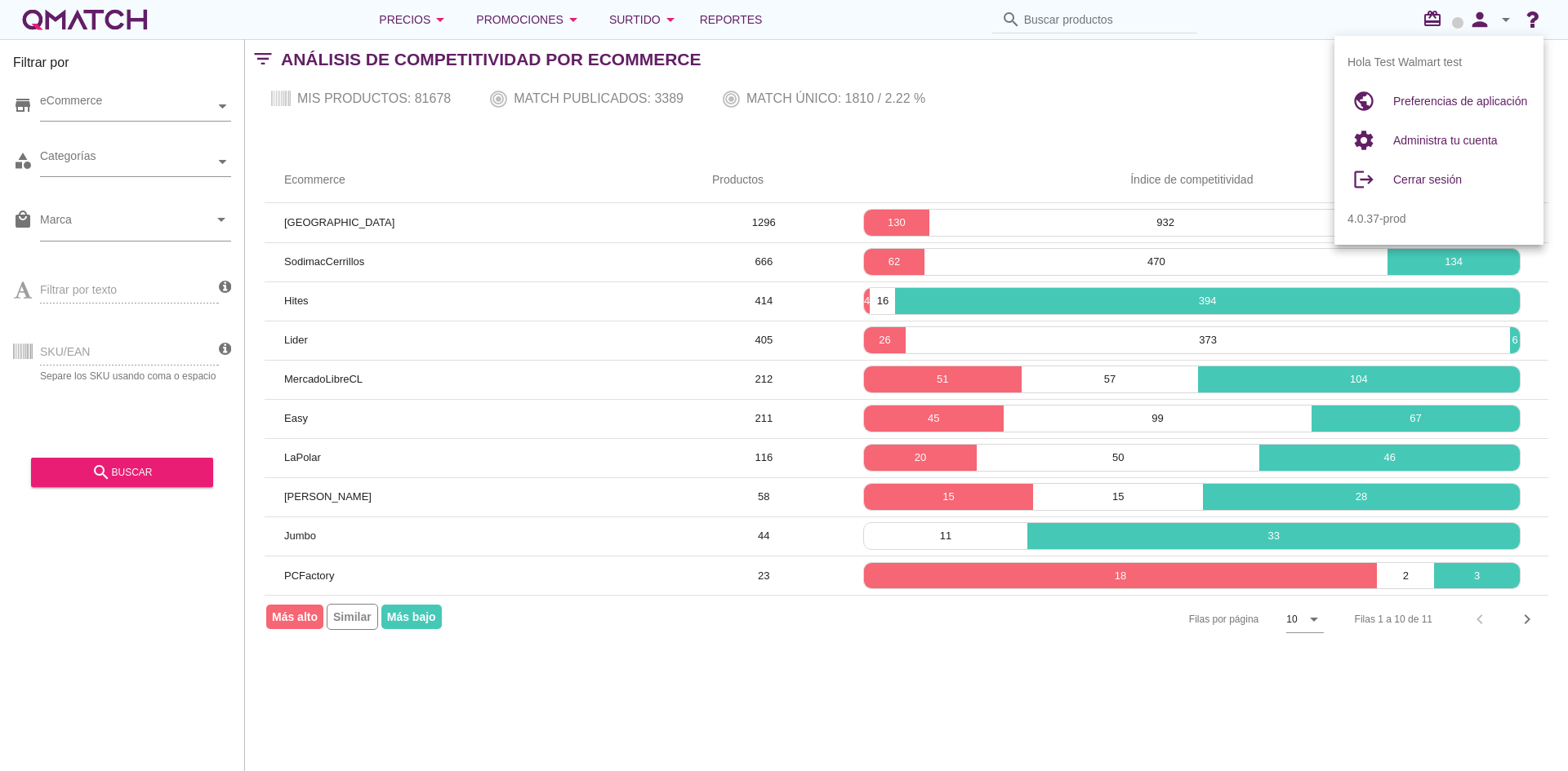
click at [1427, 100] on span "Preferencias de aplicación" at bounding box center [1461, 101] width 134 height 13
radio input "true"
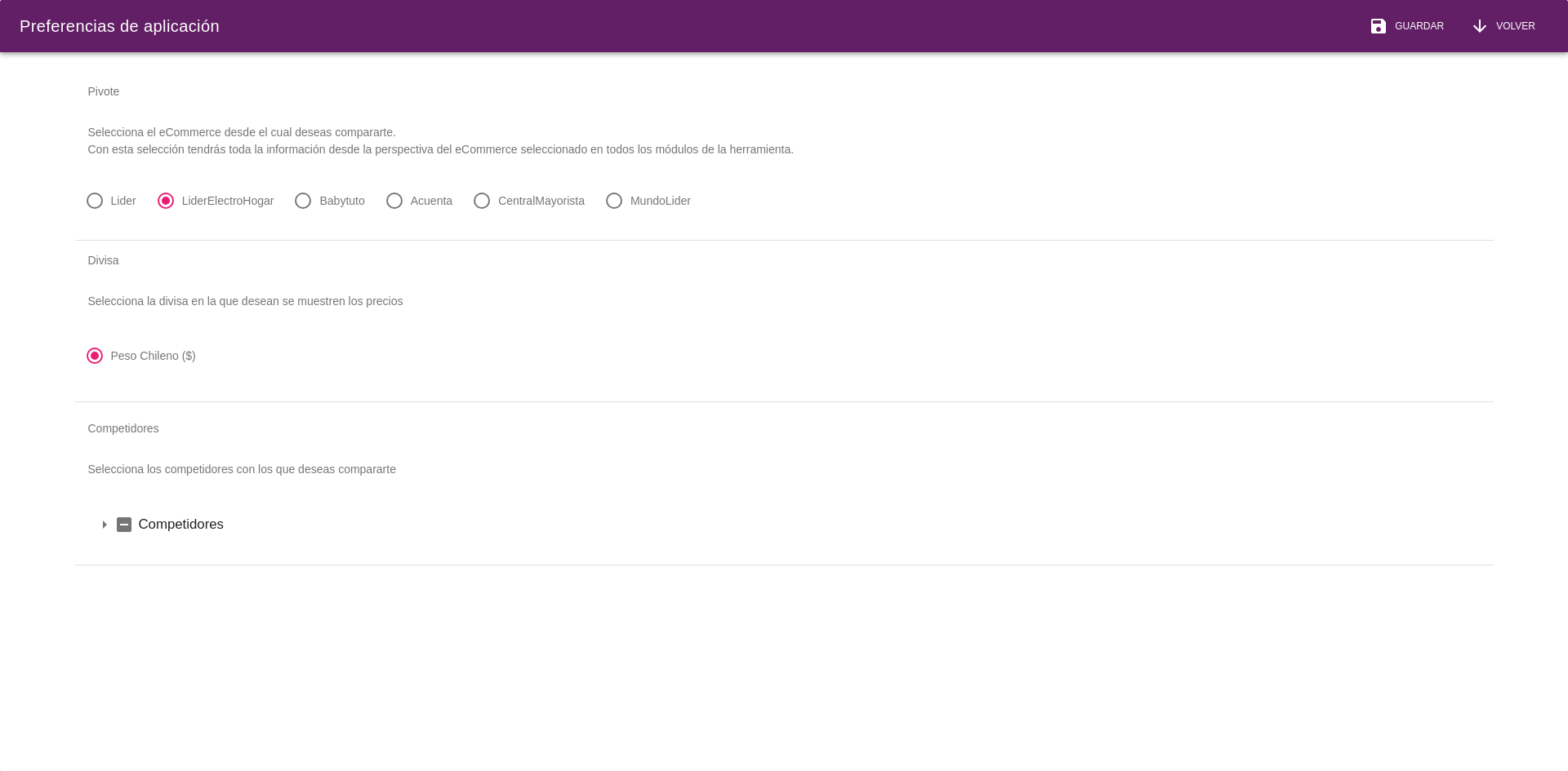
click at [134, 192] on div "radio_button_unchecked Lider" at bounding box center [110, 200] width 58 height 26
click at [119, 198] on label "Lider" at bounding box center [124, 200] width 25 height 16
radio input "true"
drag, startPoint x: 1405, startPoint y: 19, endPoint x: 1245, endPoint y: 71, distance: 168.2
click at [1406, 19] on span "Guardar" at bounding box center [1416, 26] width 55 height 14
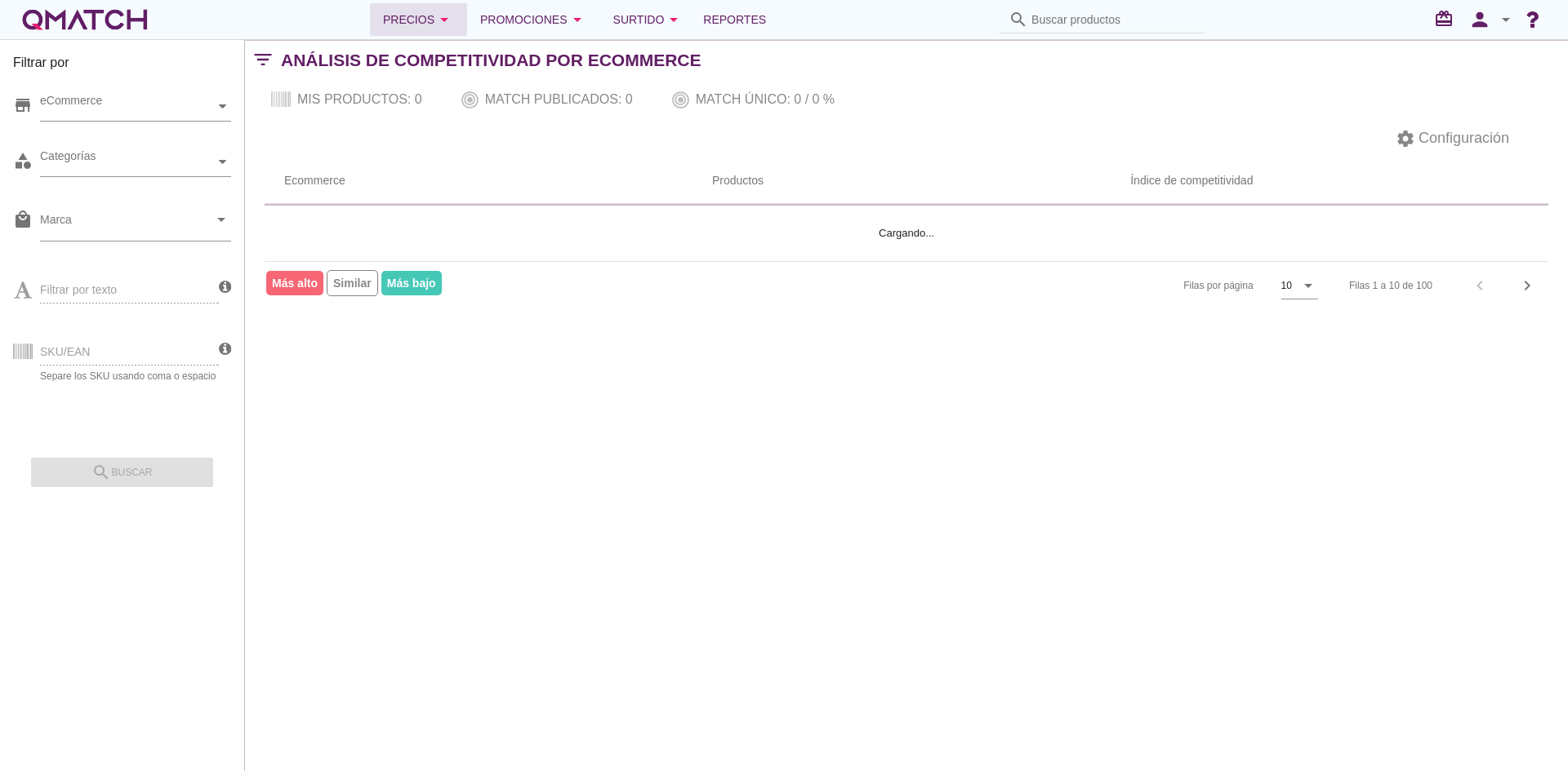
click at [424, 16] on div "Precios arrow_drop_down" at bounding box center [418, 20] width 71 height 20
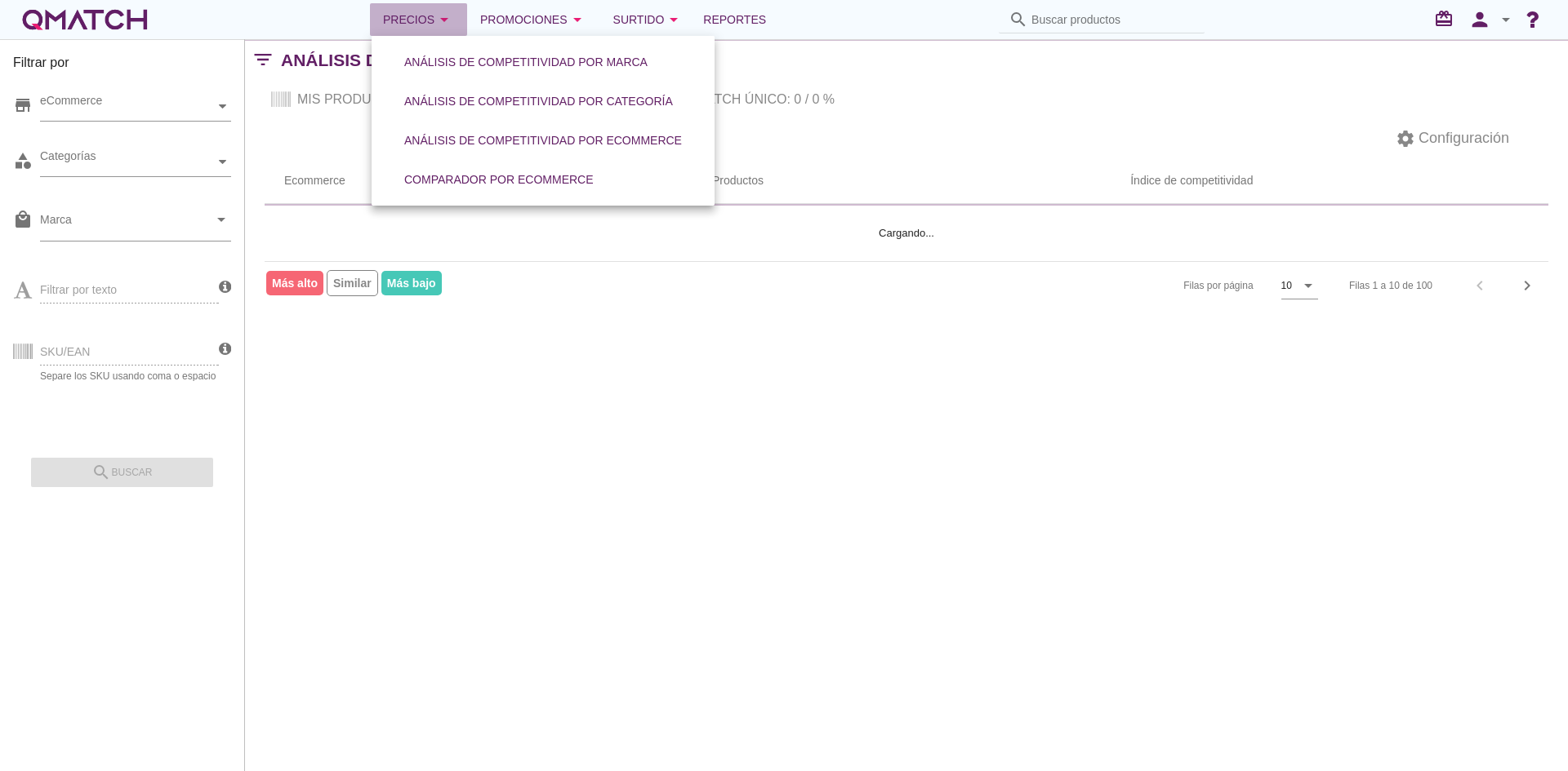
click at [424, 16] on div "Precios arrow_drop_down" at bounding box center [418, 20] width 71 height 20
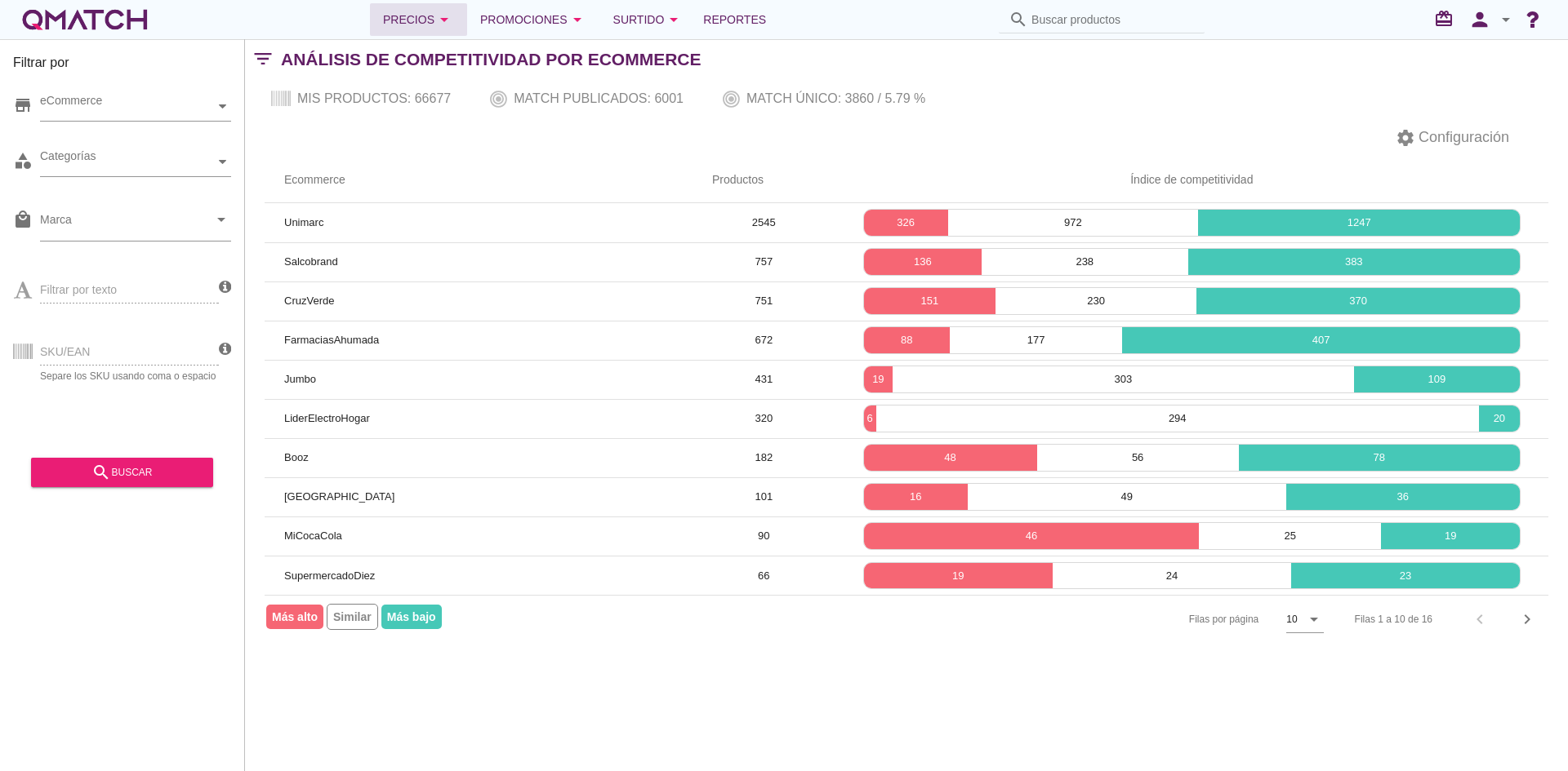
click at [404, 13] on div "Precios arrow_drop_down" at bounding box center [418, 20] width 71 height 20
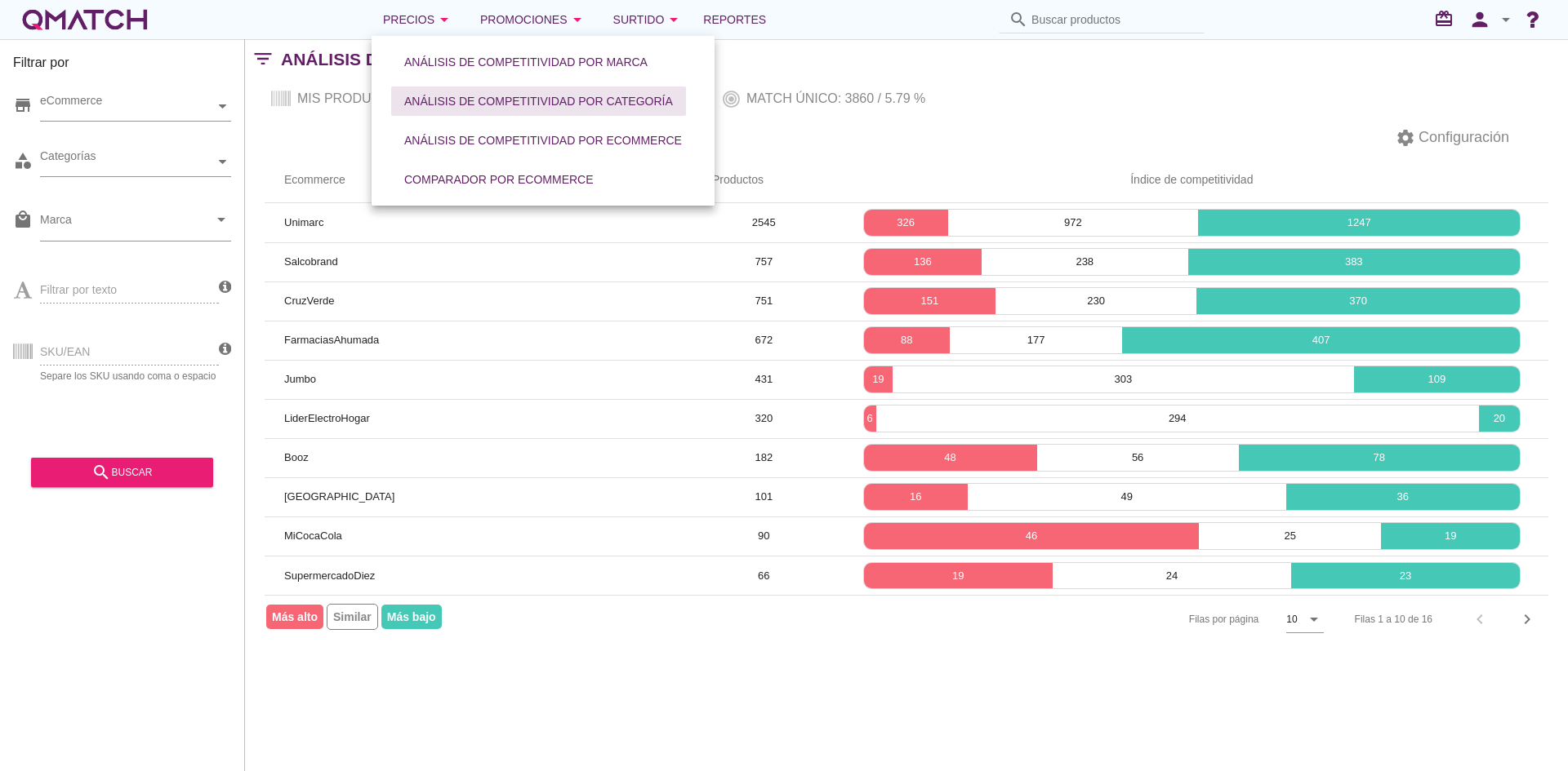
click at [420, 99] on div "Análisis de competitividad por categoría" at bounding box center [539, 101] width 268 height 17
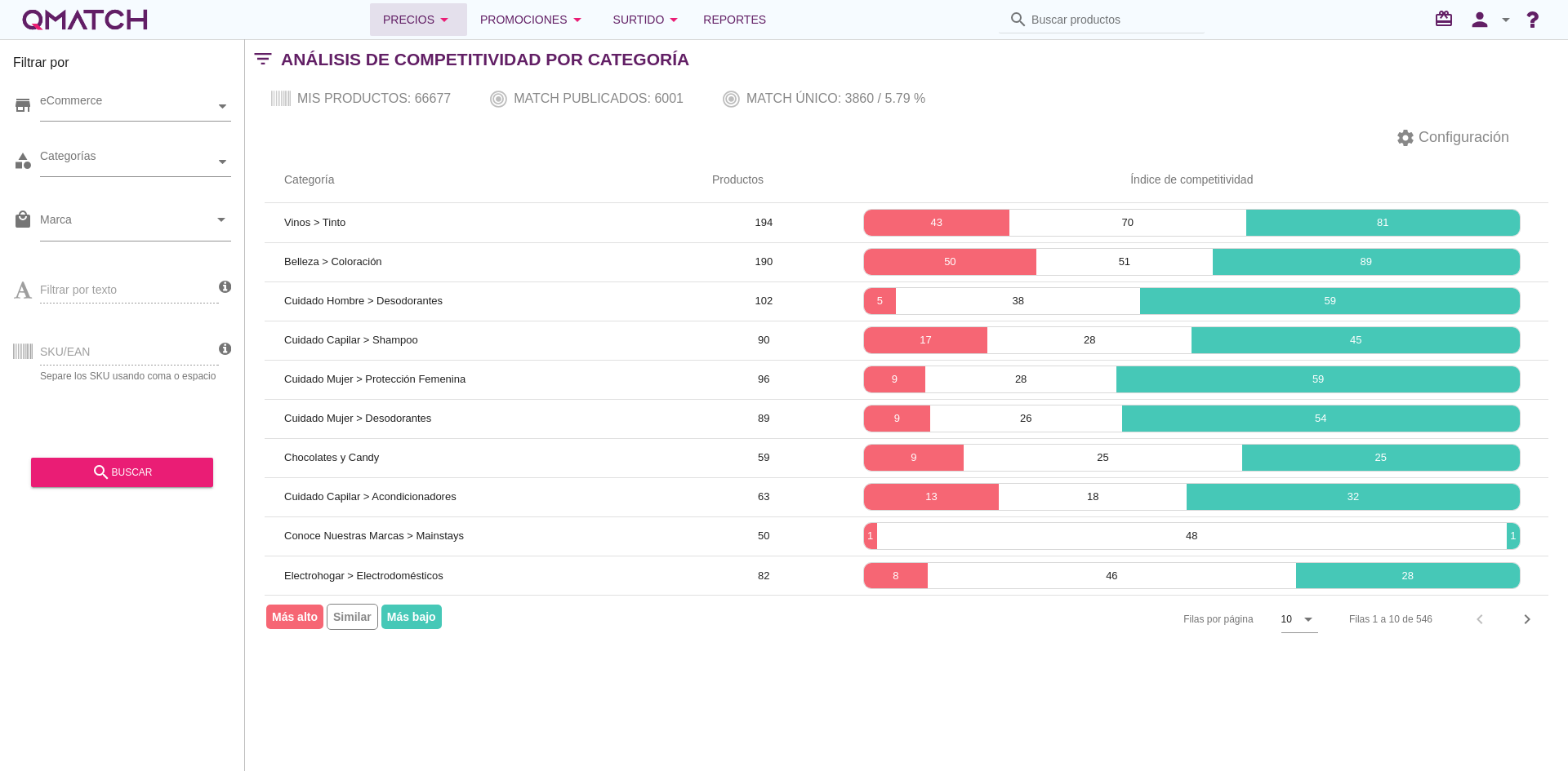
click at [439, 18] on icon "arrow_drop_down" at bounding box center [444, 20] width 20 height 20
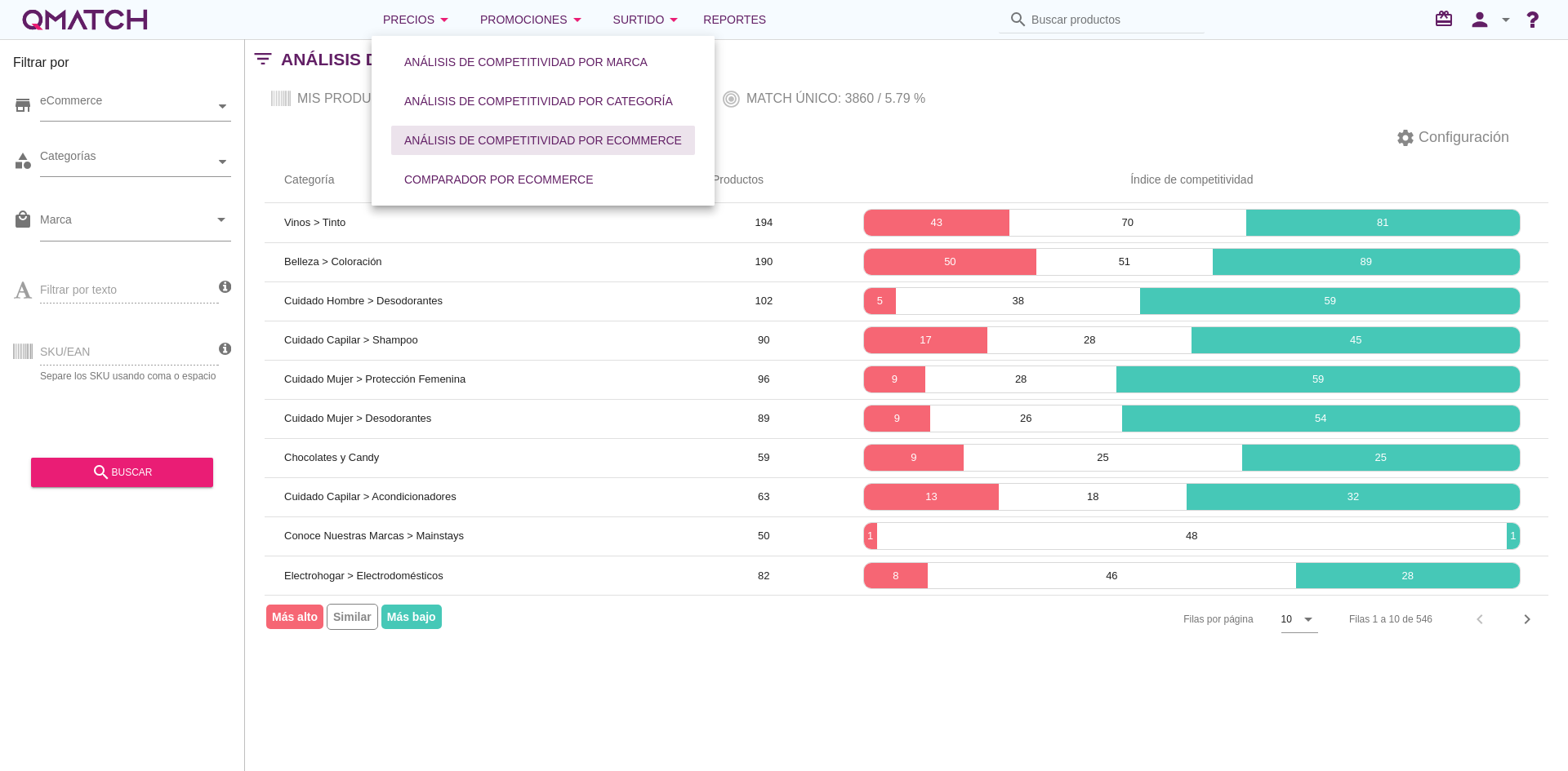
click at [438, 127] on button "Análisis de competitividad por eCommerce" at bounding box center [542, 140] width 303 height 30
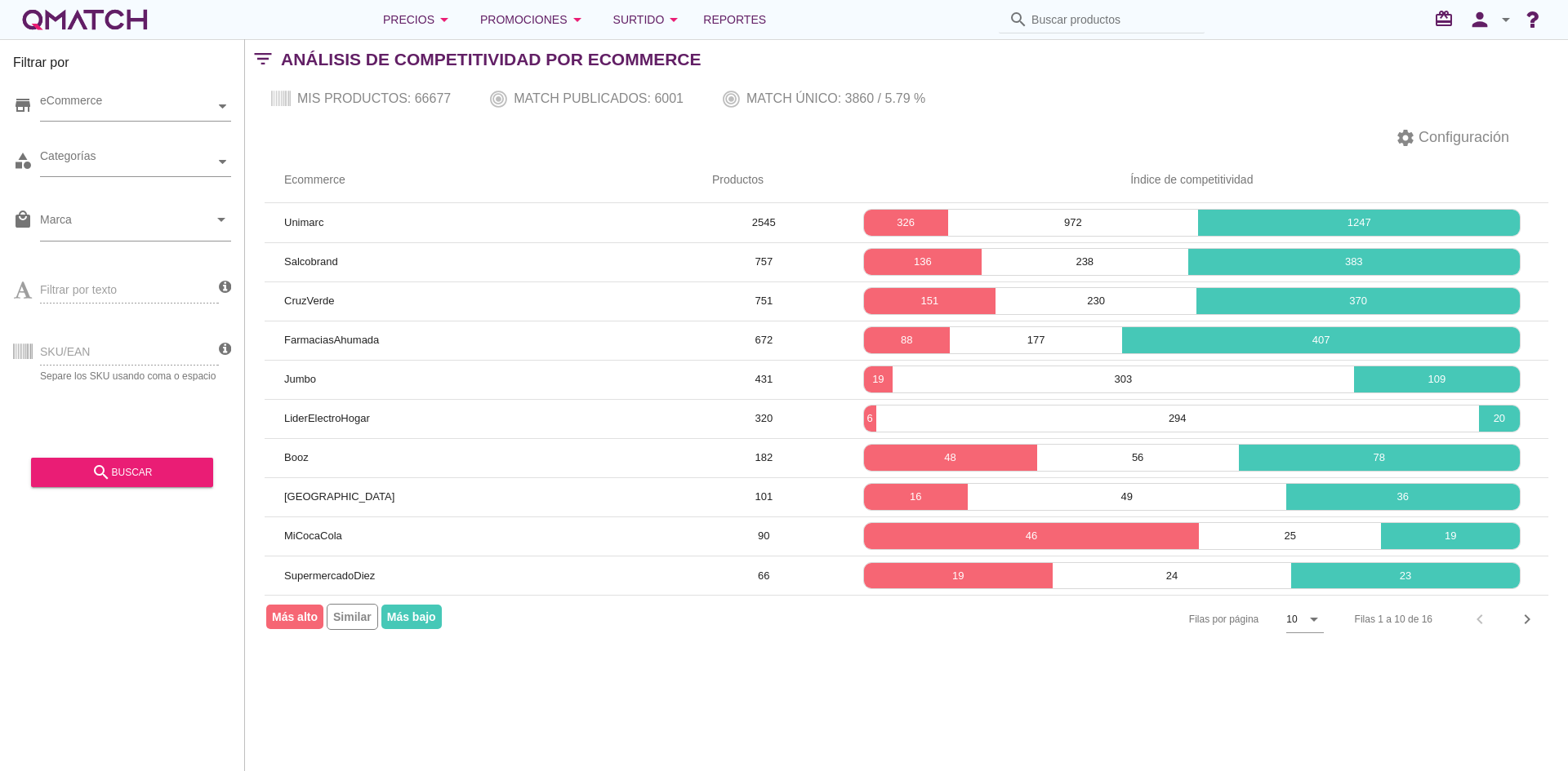
click at [568, 157] on th "Ecommerce" at bounding box center [479, 180] width 428 height 46
click at [214, 155] on div "Categorías" at bounding box center [127, 162] width 175 height 17
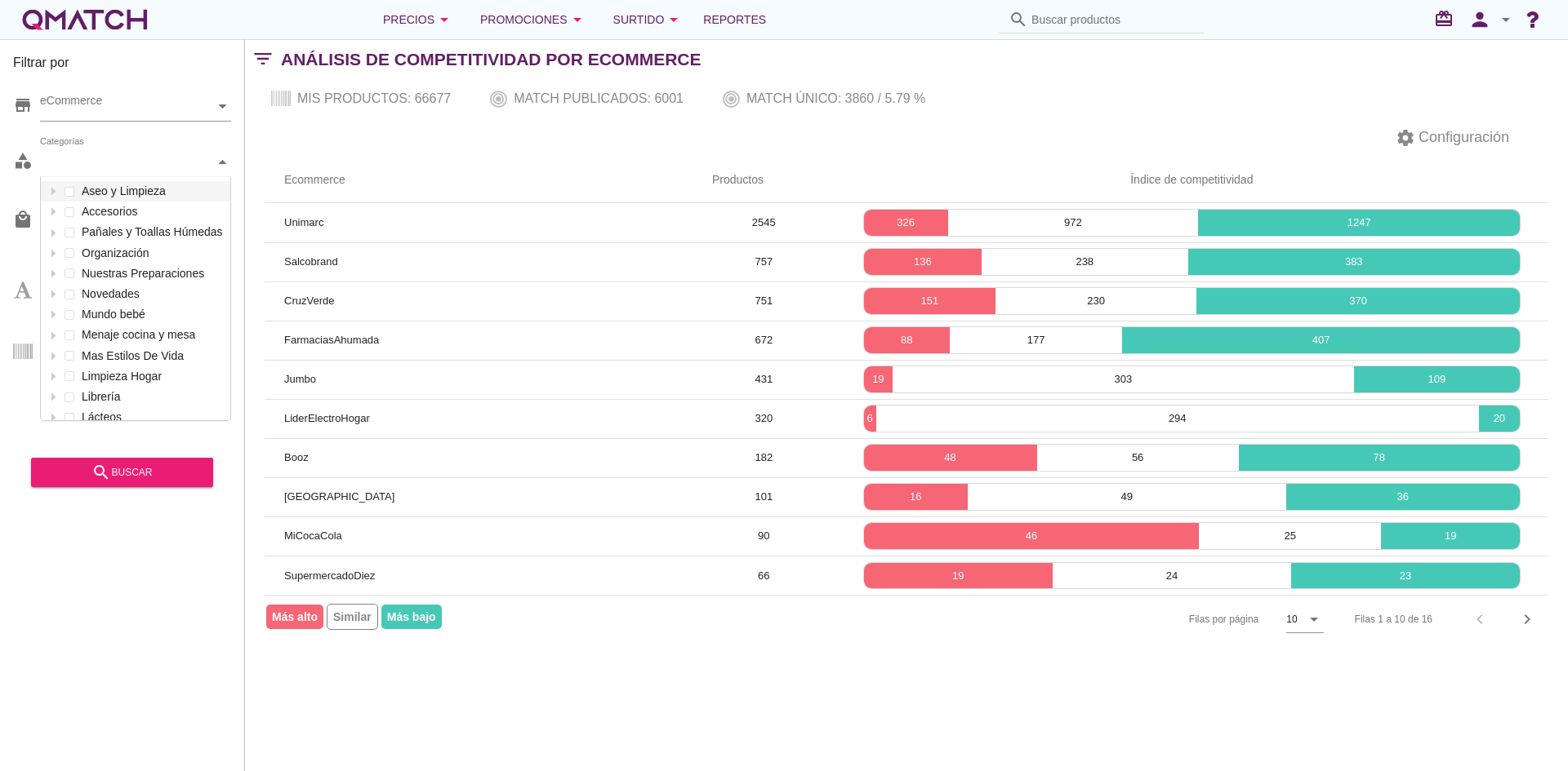
scroll to position [243, 190]
click at [214, 155] on div "Categorías" at bounding box center [127, 162] width 175 height 17
click at [341, 147] on div "settings Configuración" at bounding box center [907, 138] width 1323 height 39
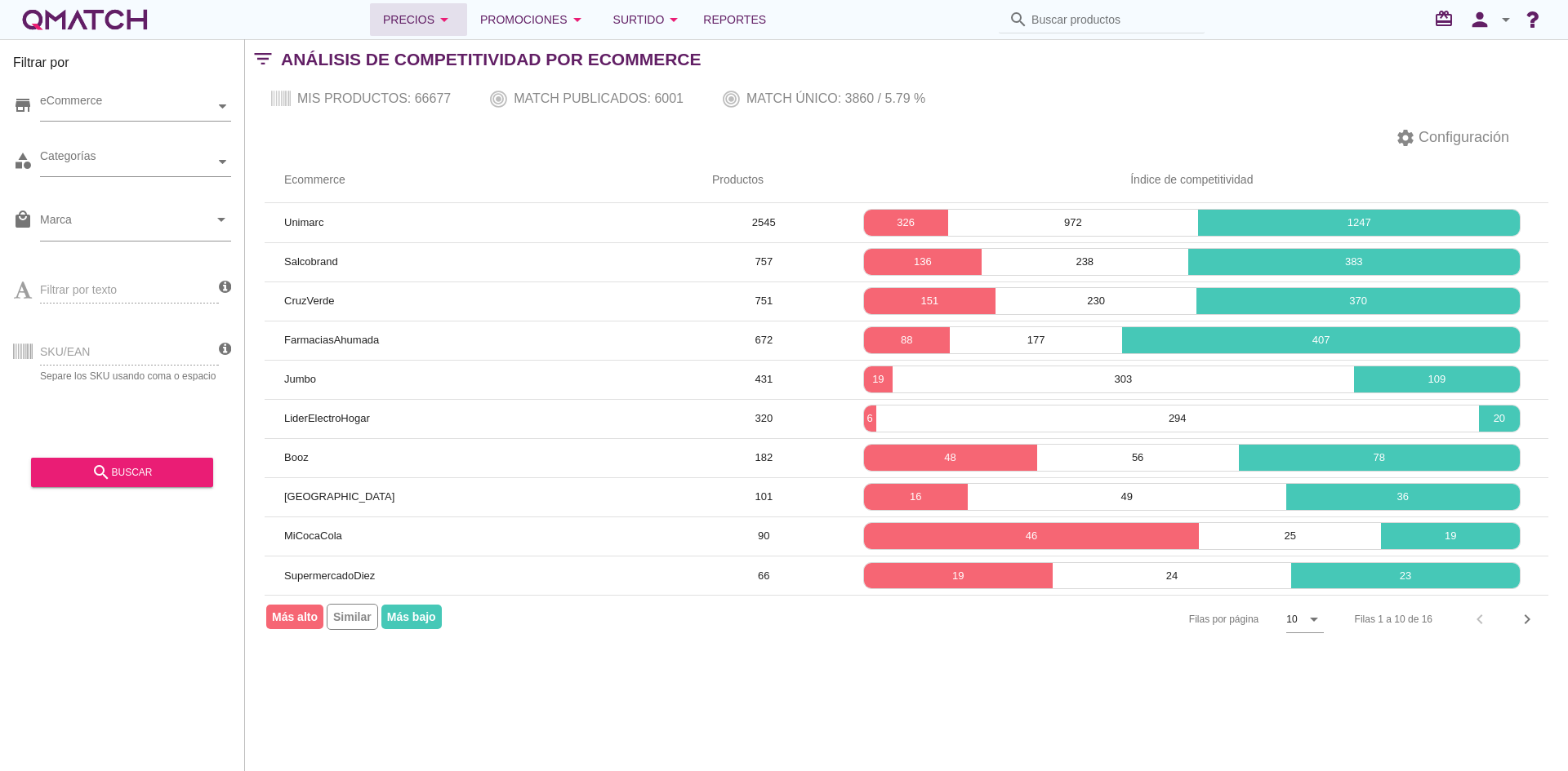
click at [420, 23] on div "Precios arrow_drop_down" at bounding box center [418, 20] width 71 height 20
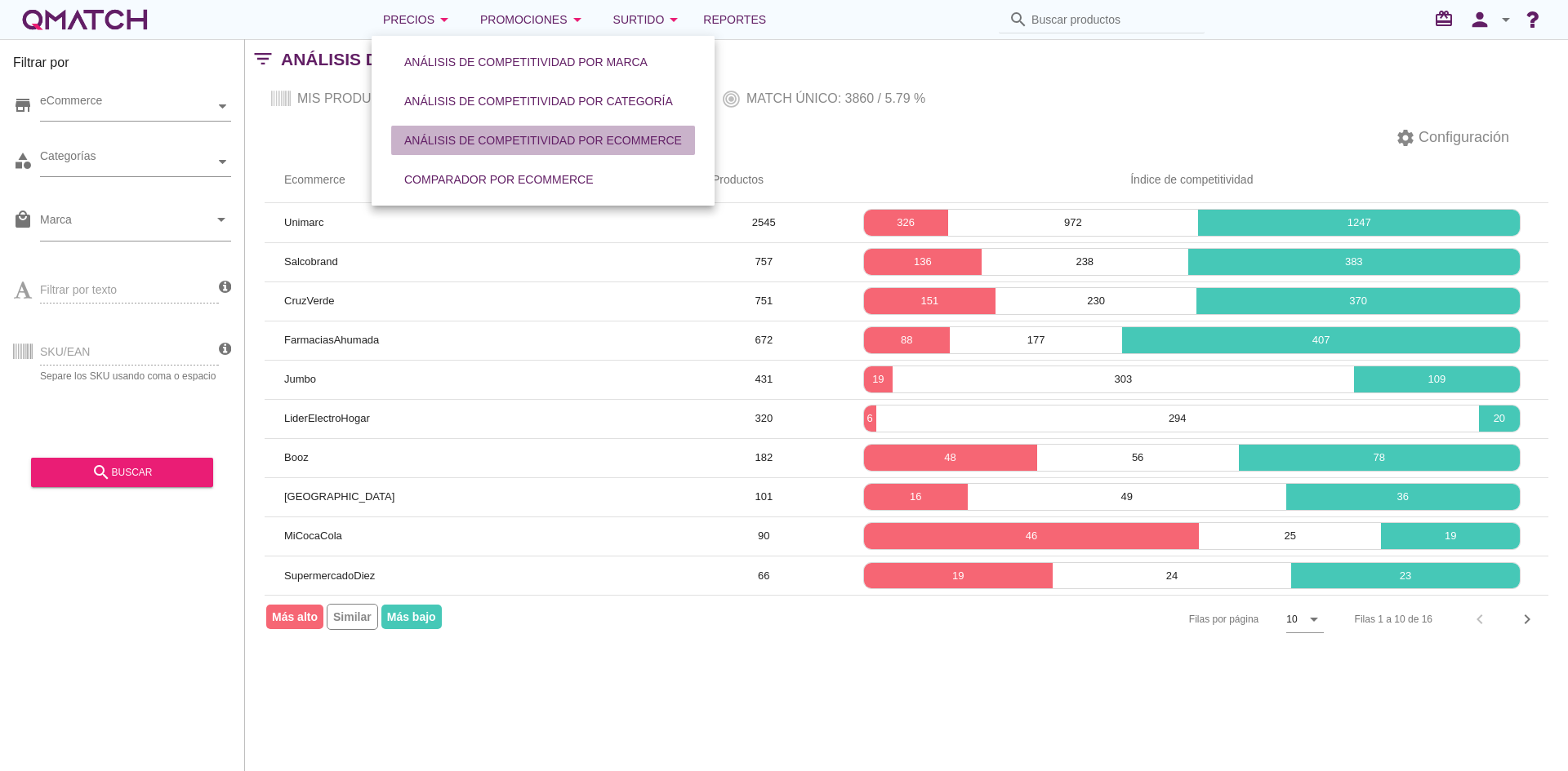
click at [435, 136] on div "Análisis de competitividad por eCommerce" at bounding box center [543, 140] width 277 height 17
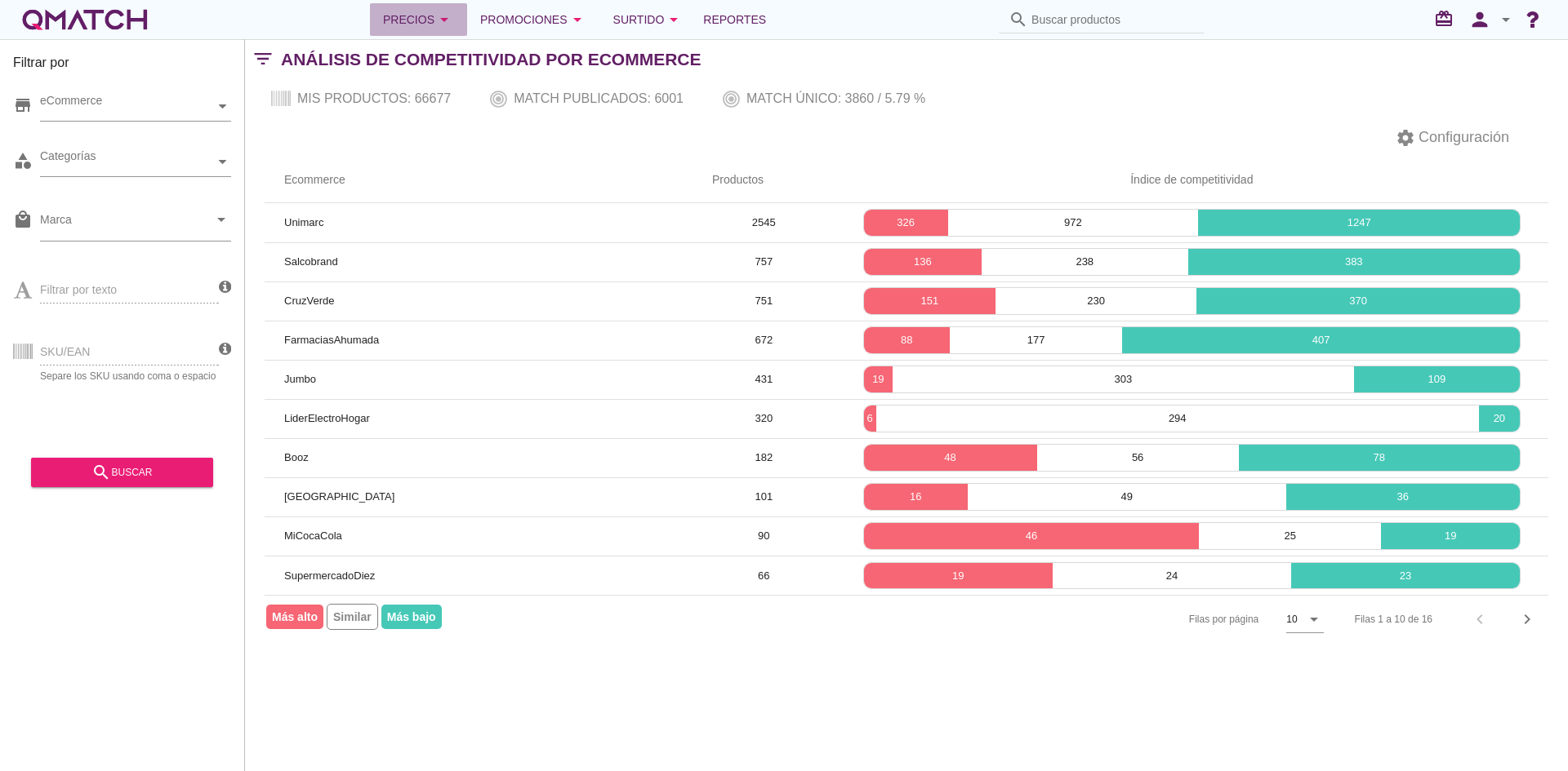
click at [430, 13] on div "Precios arrow_drop_down" at bounding box center [418, 20] width 71 height 20
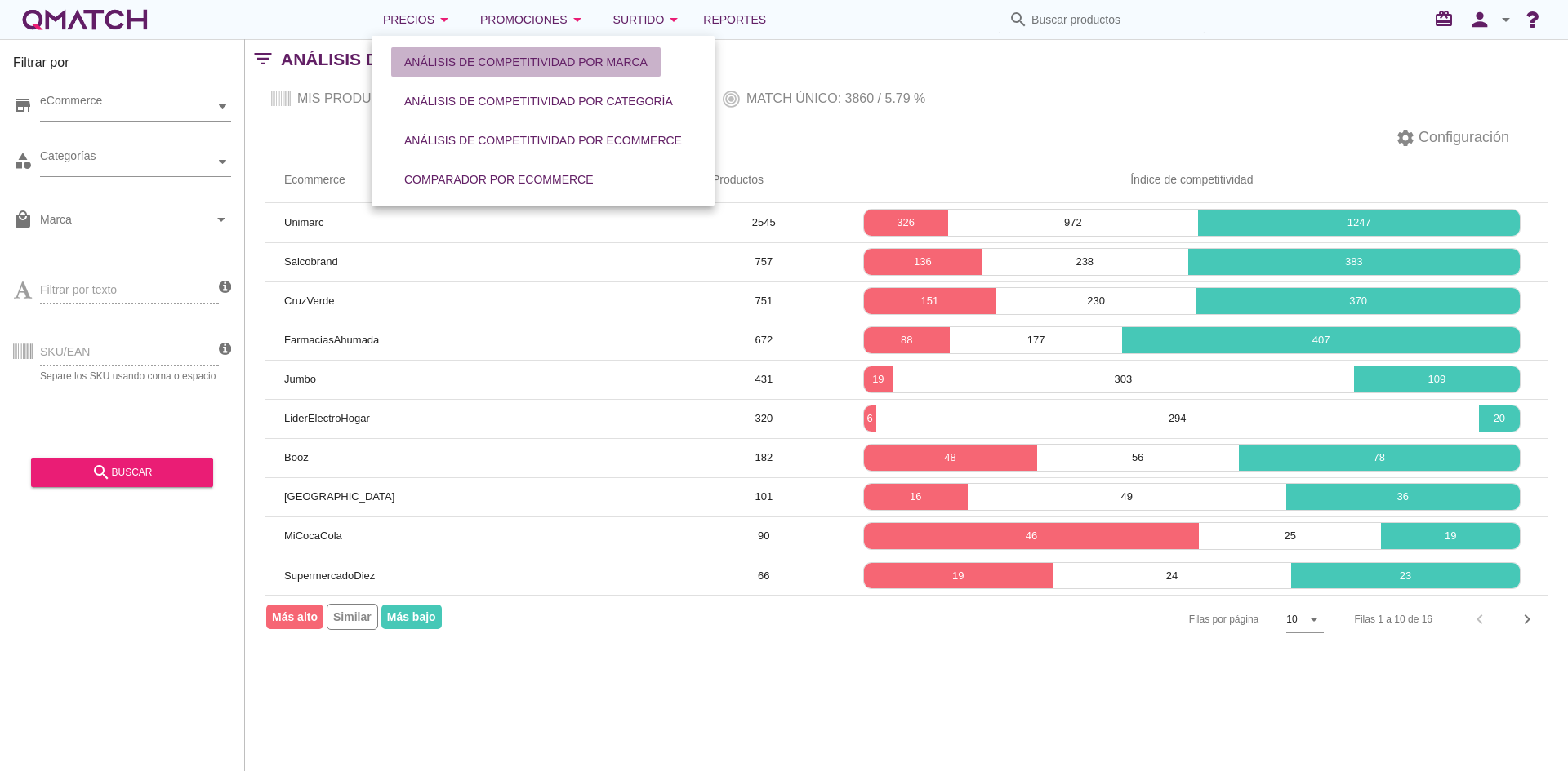
click at [453, 49] on button "Análisis de competitividad por marca" at bounding box center [525, 62] width 269 height 30
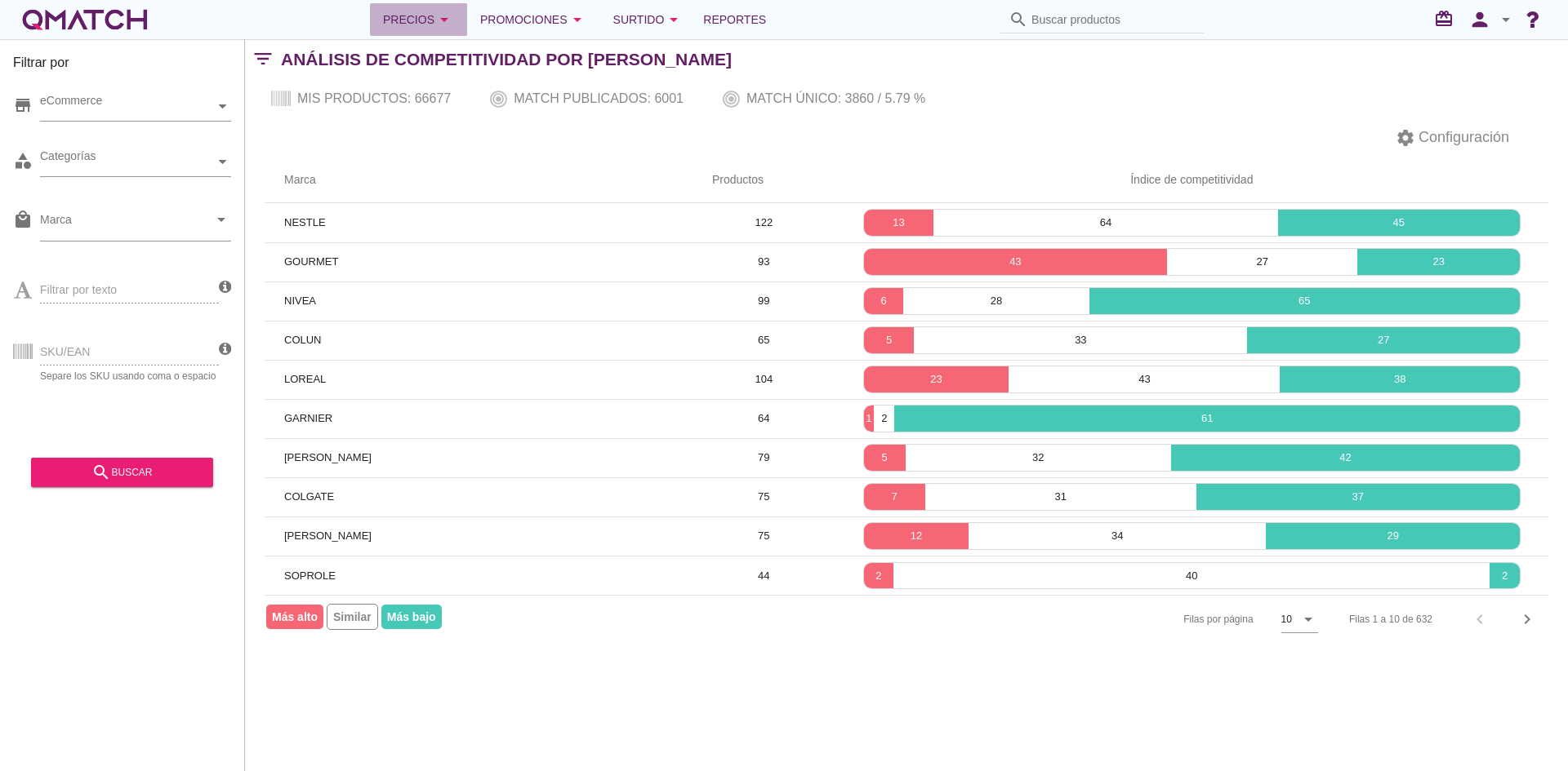
click at [414, 11] on div "Precios arrow_drop_down" at bounding box center [418, 20] width 71 height 20
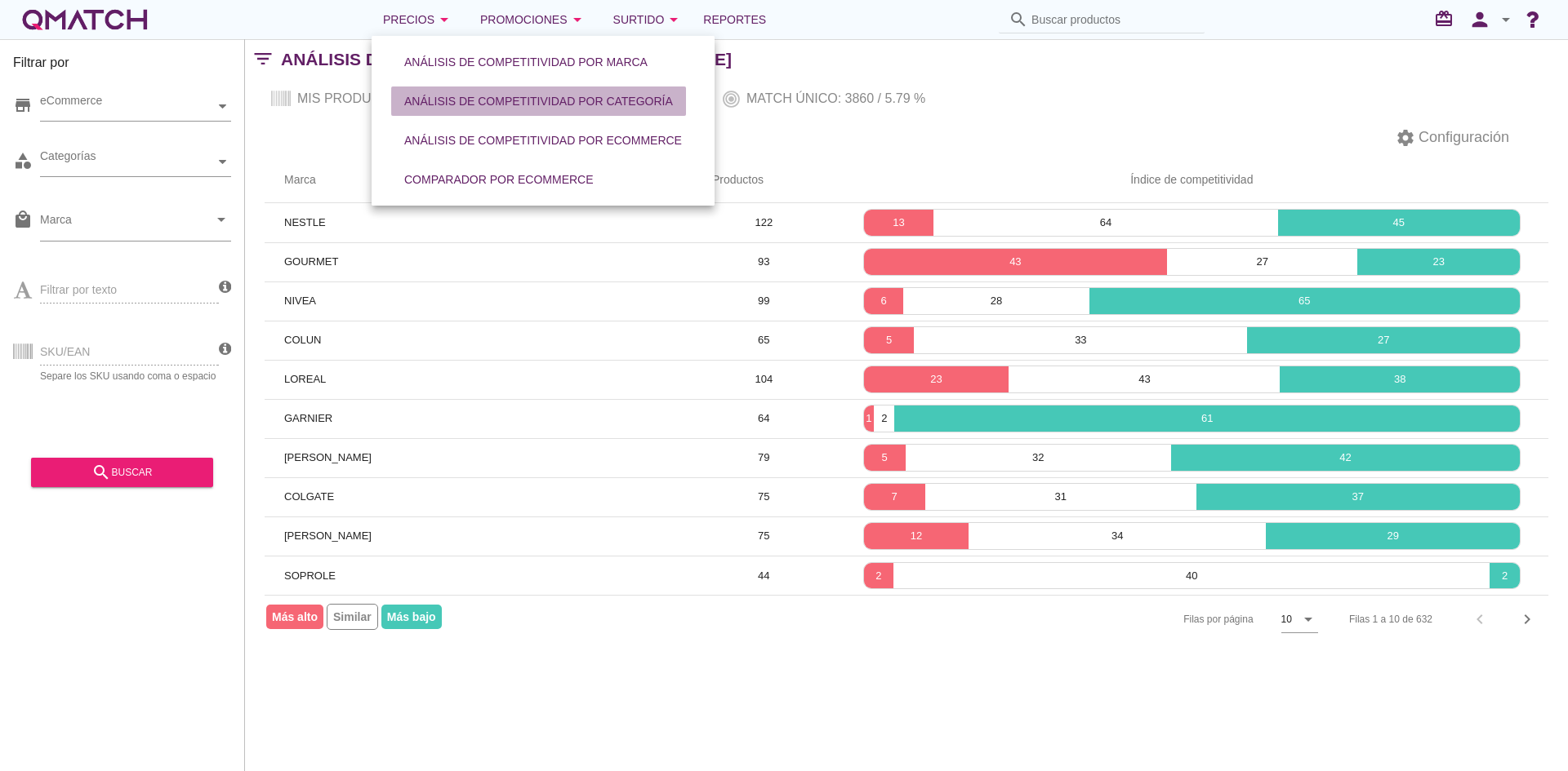
click at [491, 98] on div "Análisis de competitividad por categoría" at bounding box center [539, 101] width 268 height 17
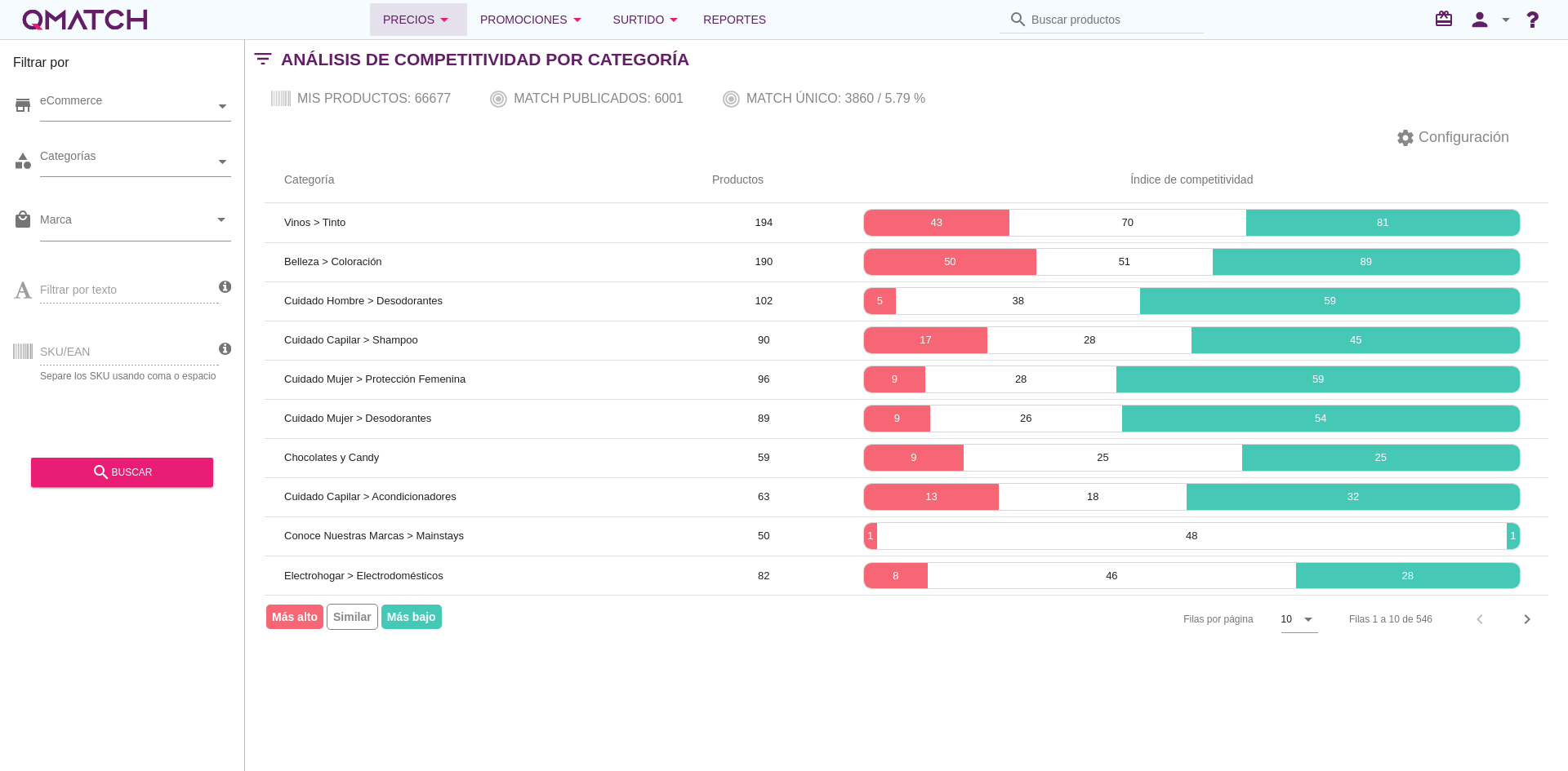
click at [414, 11] on div "Precios arrow_drop_down" at bounding box center [418, 20] width 71 height 20
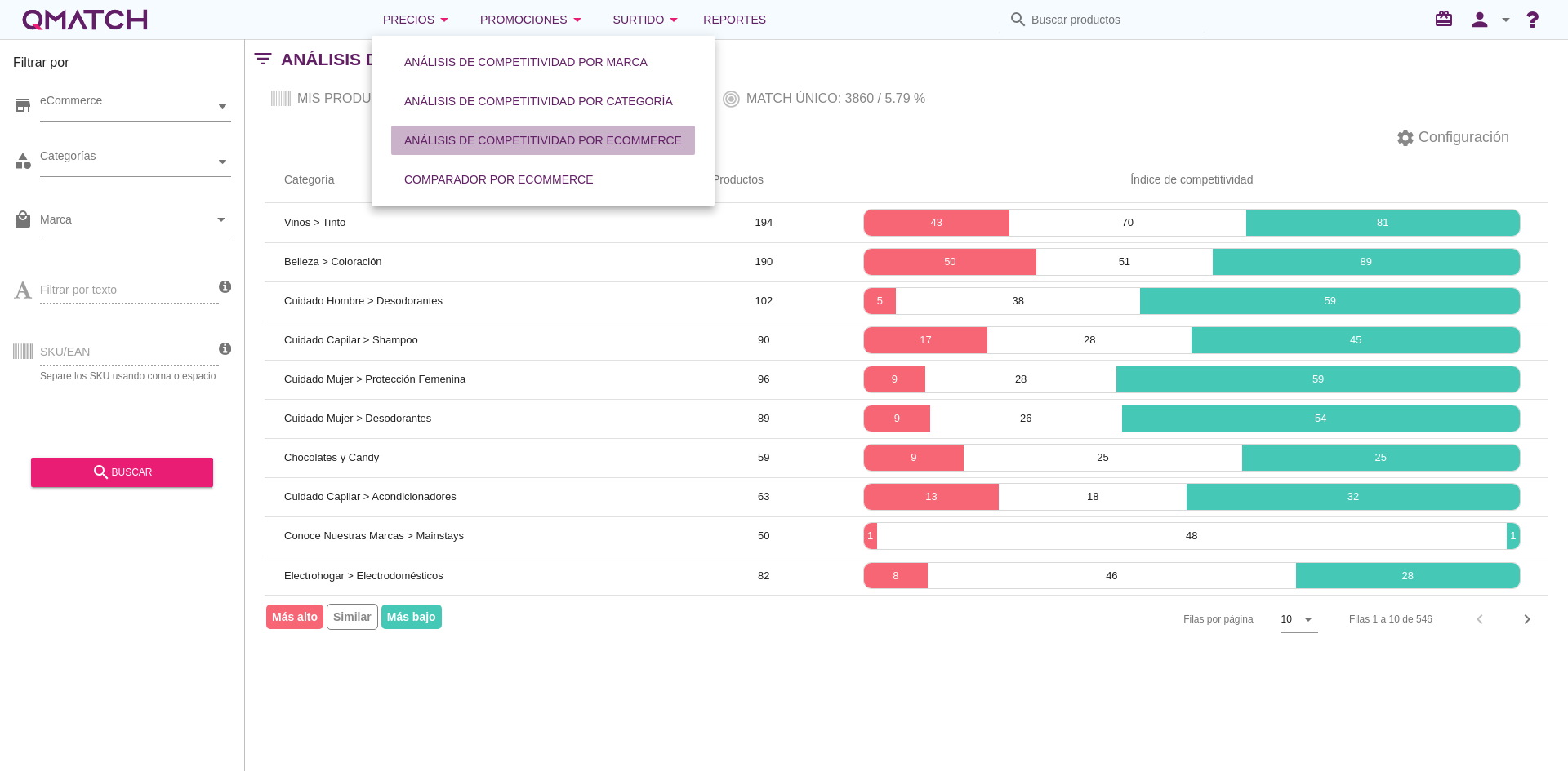
click at [458, 135] on div "Análisis de competitividad por eCommerce" at bounding box center [543, 140] width 277 height 17
